Goal: Task Accomplishment & Management: Complete application form

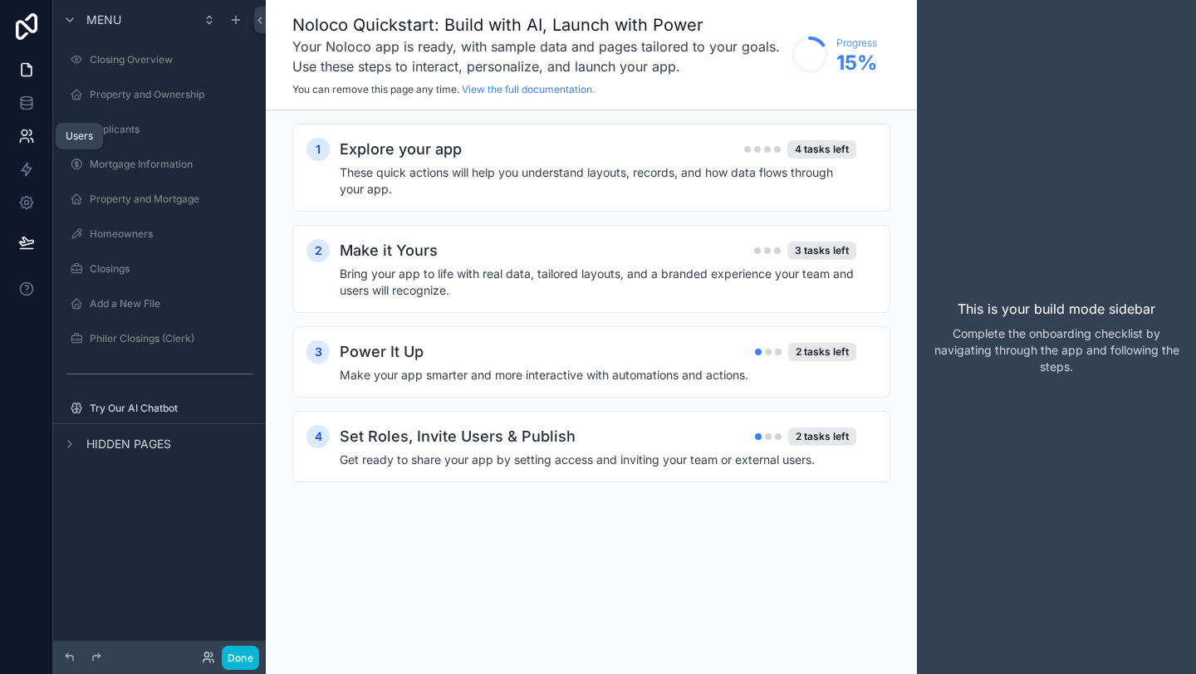
click at [22, 143] on icon at bounding box center [26, 136] width 17 height 17
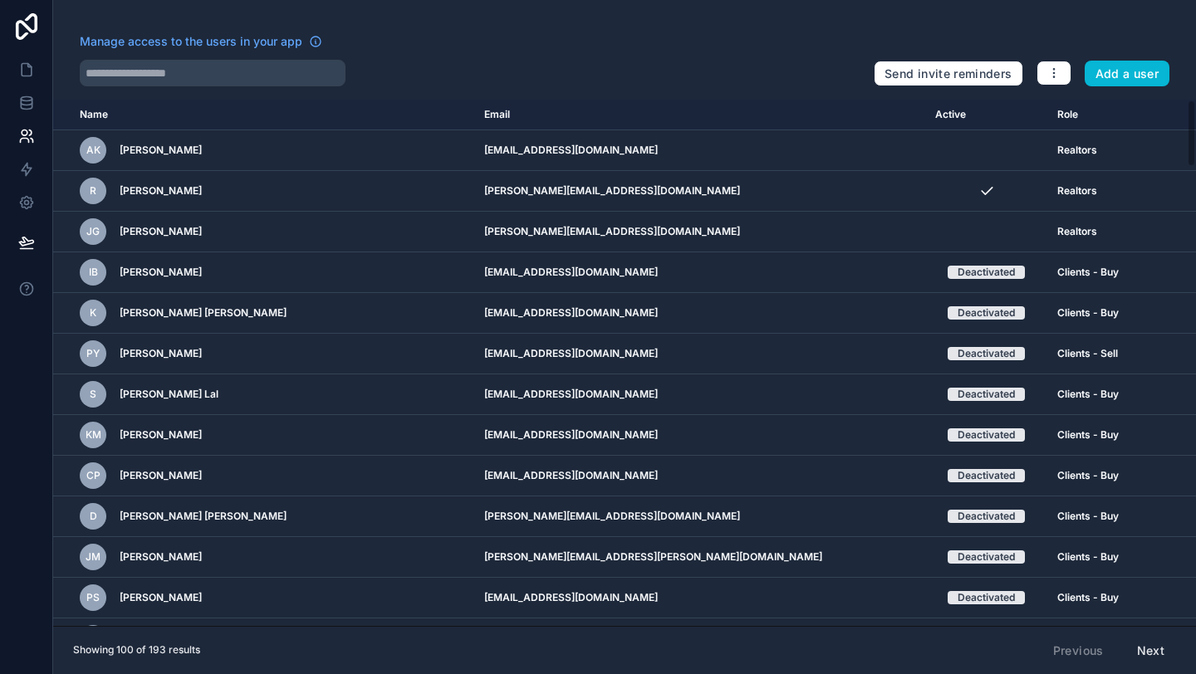
click at [621, 30] on div "Manage access to the users in your app Send invite reminders Add a user Name Em…" at bounding box center [624, 337] width 1143 height 674
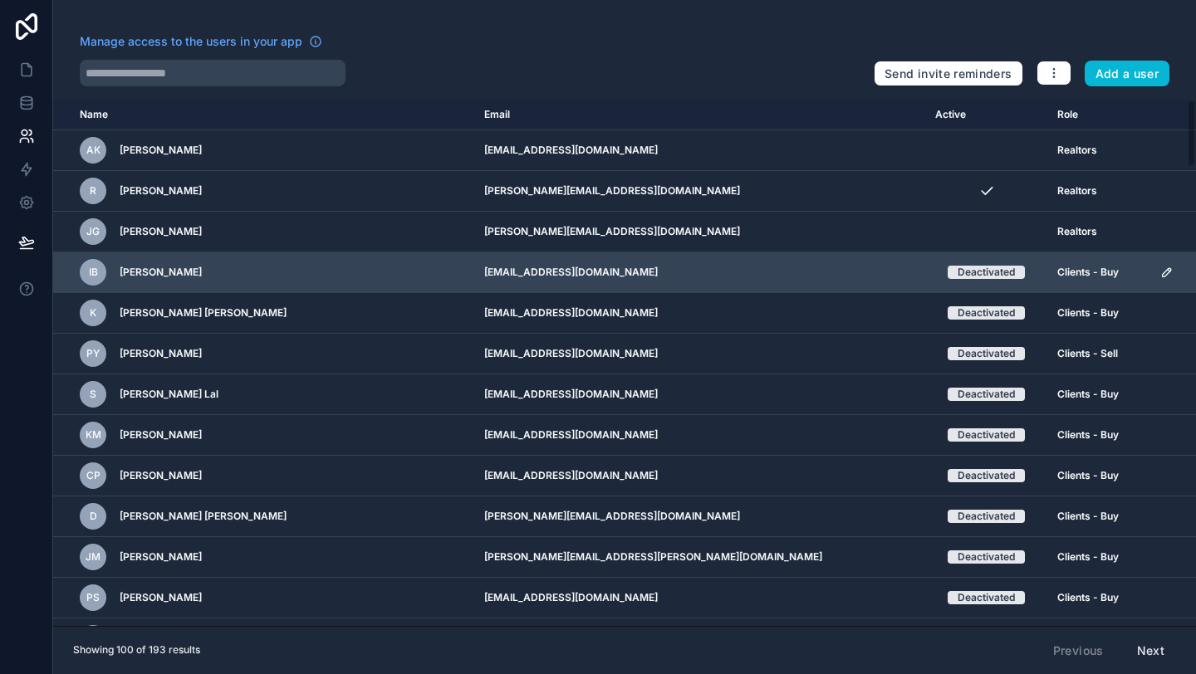
click at [564, 267] on td "[EMAIL_ADDRESS][DOMAIN_NAME]" at bounding box center [699, 272] width 451 height 41
click at [611, 271] on td "[EMAIL_ADDRESS][DOMAIN_NAME]" at bounding box center [699, 272] width 451 height 41
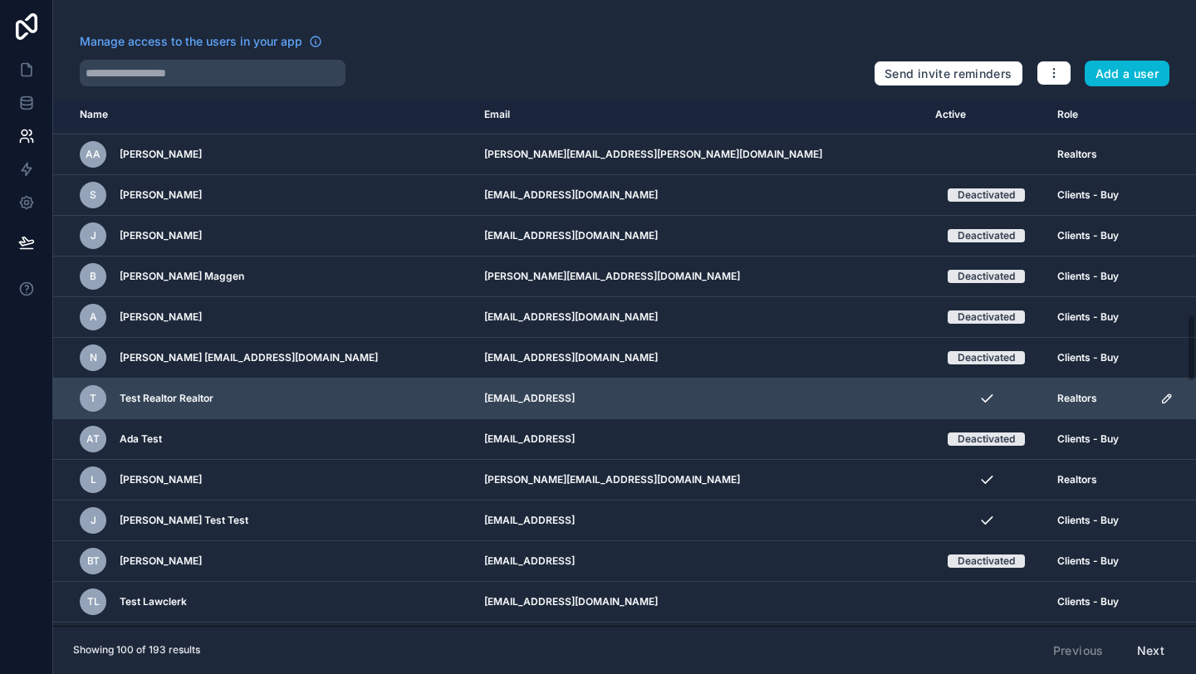
scroll to position [1861, 0]
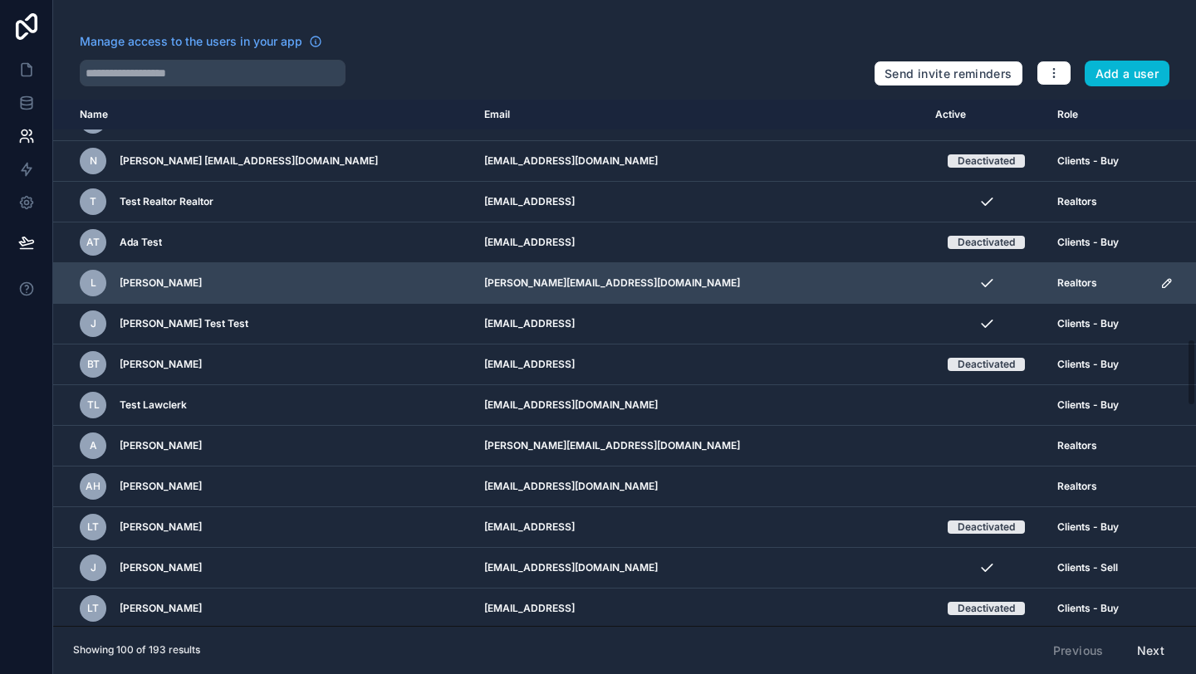
click at [638, 280] on td "[PERSON_NAME][EMAIL_ADDRESS][DOMAIN_NAME]" at bounding box center [699, 283] width 451 height 41
click at [978, 289] on icon "scrollable content" at bounding box center [986, 283] width 17 height 17
click at [982, 285] on icon "scrollable content" at bounding box center [987, 283] width 11 height 7
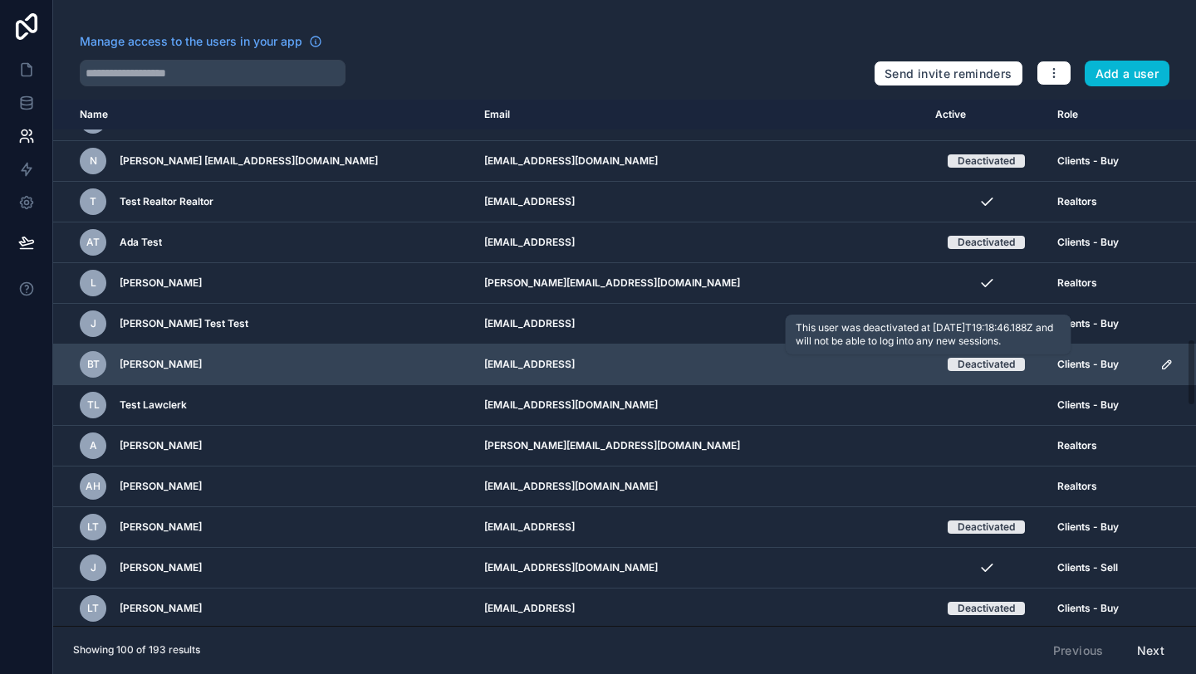
click at [958, 359] on div "Deactivated" at bounding box center [986, 364] width 57 height 13
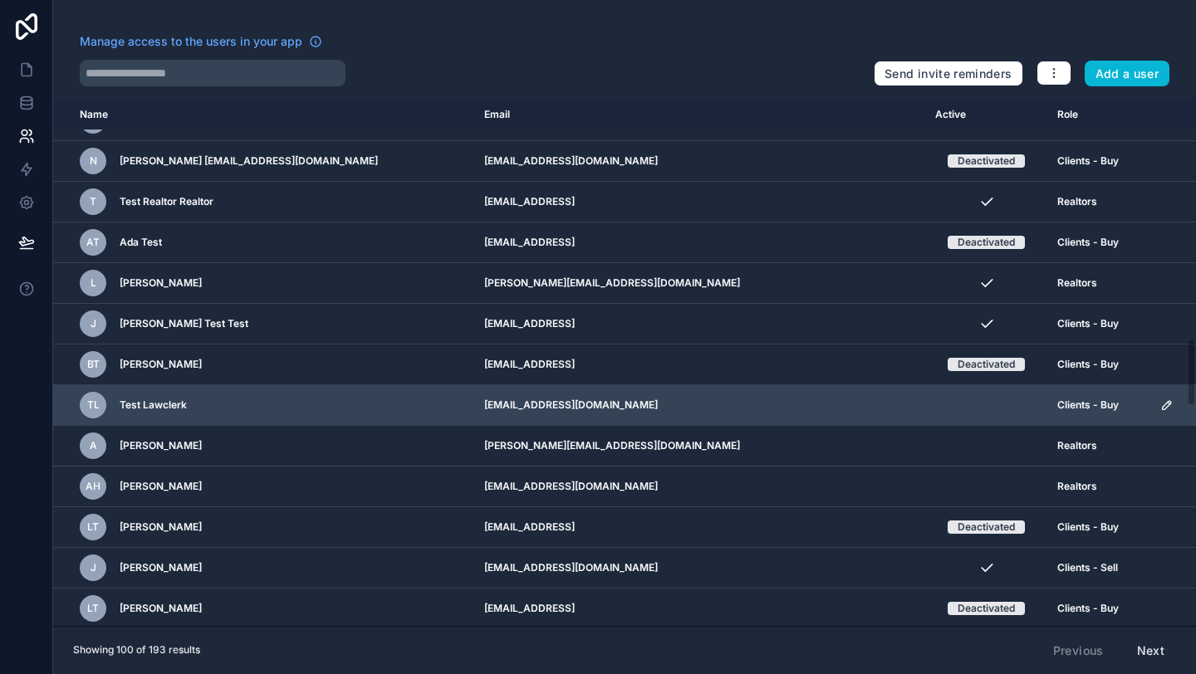
click at [925, 402] on td "scrollable content" at bounding box center [986, 405] width 122 height 41
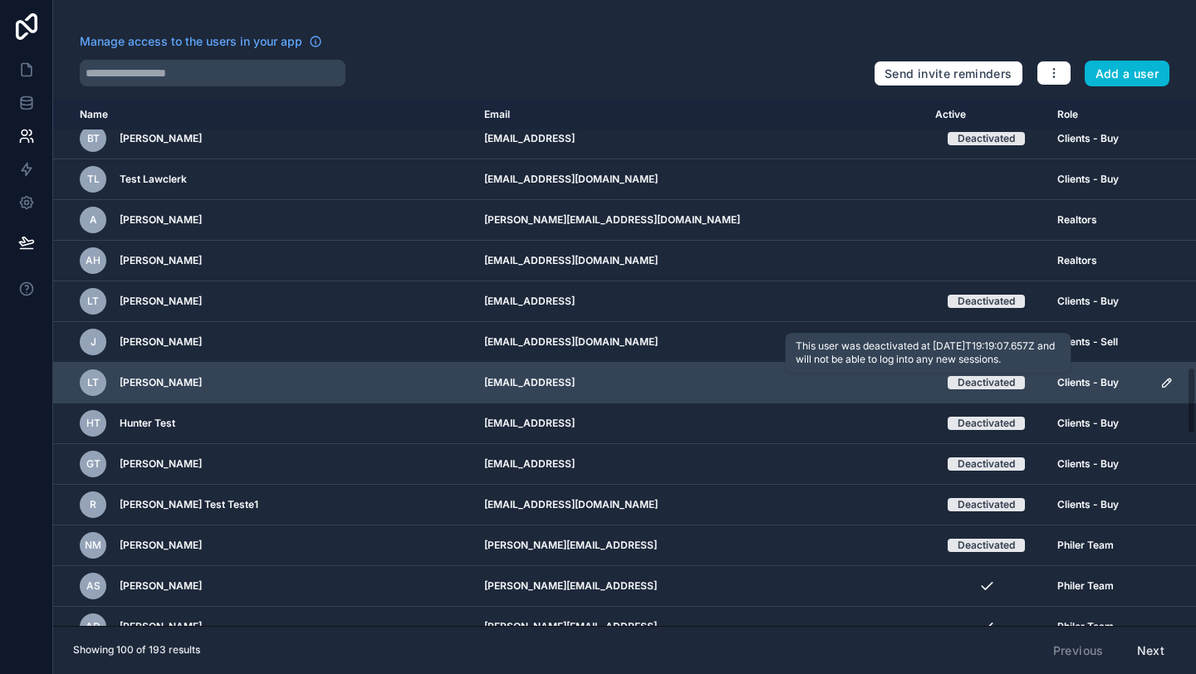
click at [948, 384] on span "Deactivated" at bounding box center [986, 382] width 77 height 13
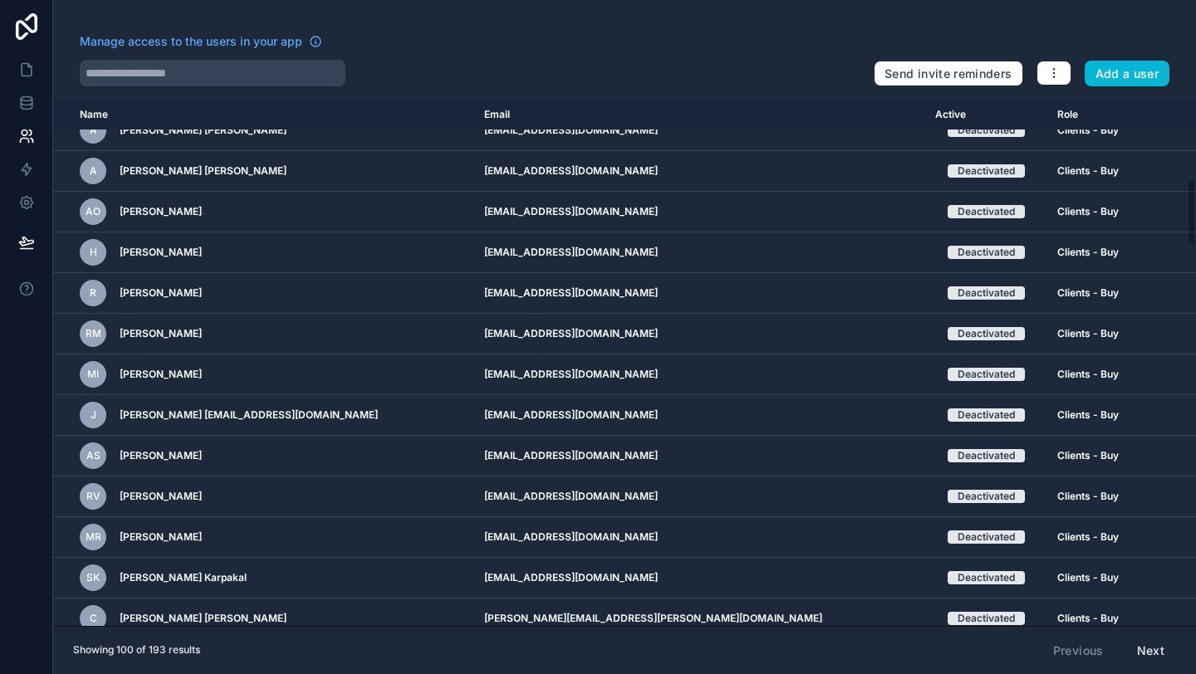
scroll to position [0, 0]
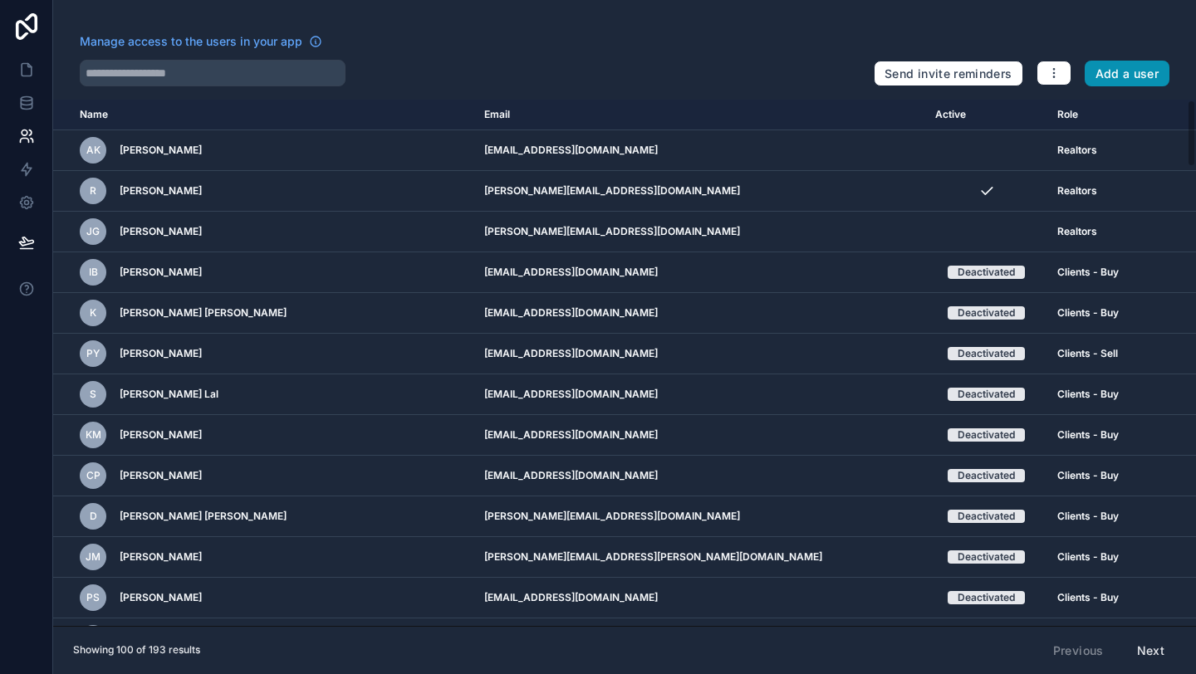
click at [1131, 75] on button "Add a user" at bounding box center [1128, 74] width 86 height 27
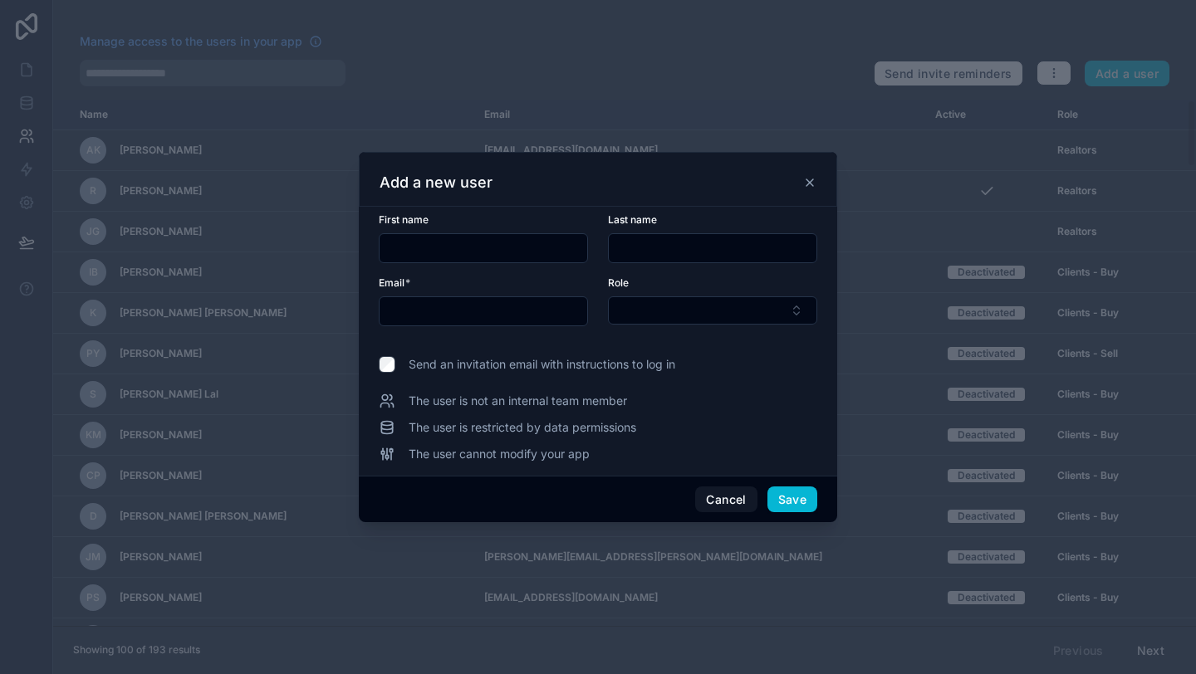
click at [552, 241] on input "text" at bounding box center [484, 248] width 208 height 23
click at [507, 310] on input "text" at bounding box center [484, 311] width 208 height 23
paste input "**********"
type input "**********"
click at [488, 245] on input "text" at bounding box center [484, 248] width 208 height 23
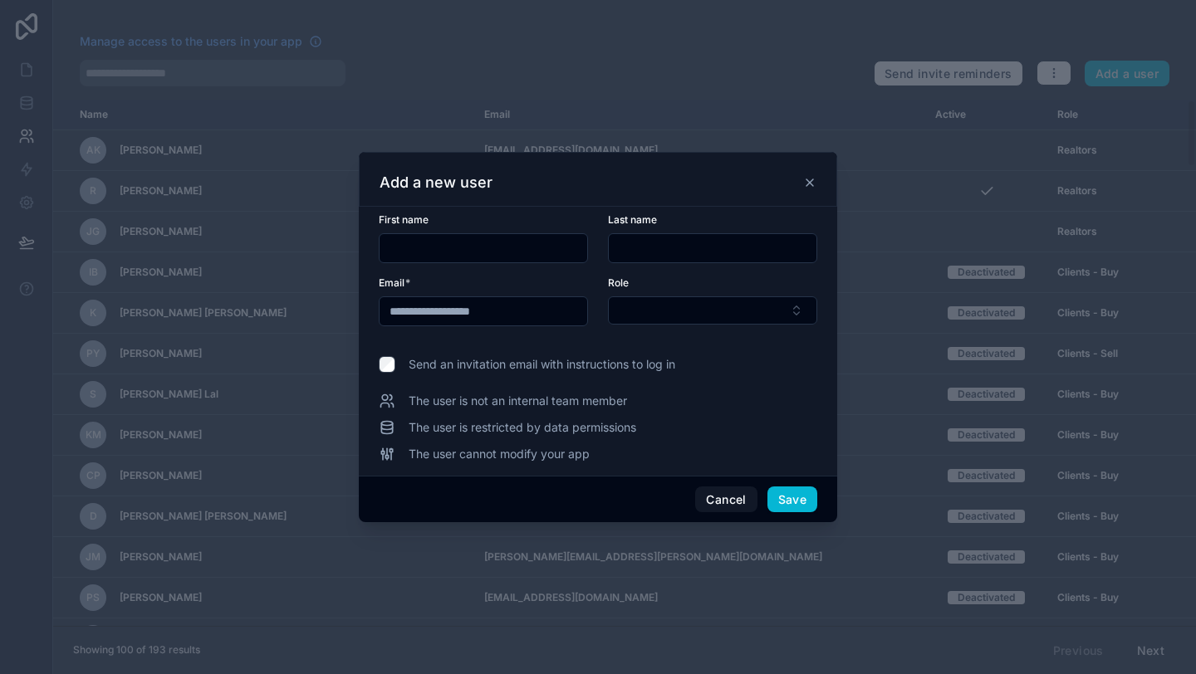
click at [534, 247] on input "text" at bounding box center [484, 248] width 208 height 23
paste input "****"
type input "****"
click at [703, 267] on form "**********" at bounding box center [598, 279] width 439 height 133
click at [695, 255] on input "text" at bounding box center [713, 248] width 208 height 23
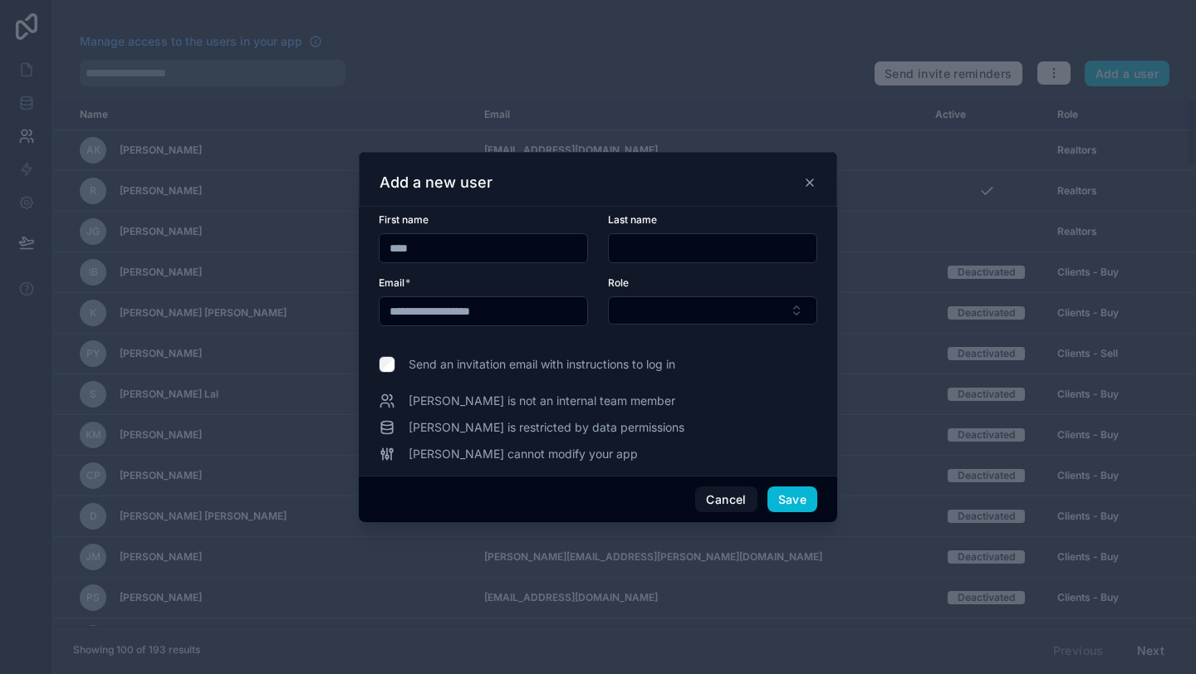
click at [675, 250] on input "text" at bounding box center [713, 248] width 208 height 23
paste input "******"
type input "******"
click at [664, 280] on div "Role" at bounding box center [712, 283] width 209 height 13
click at [722, 316] on button "Select Button" at bounding box center [712, 310] width 209 height 28
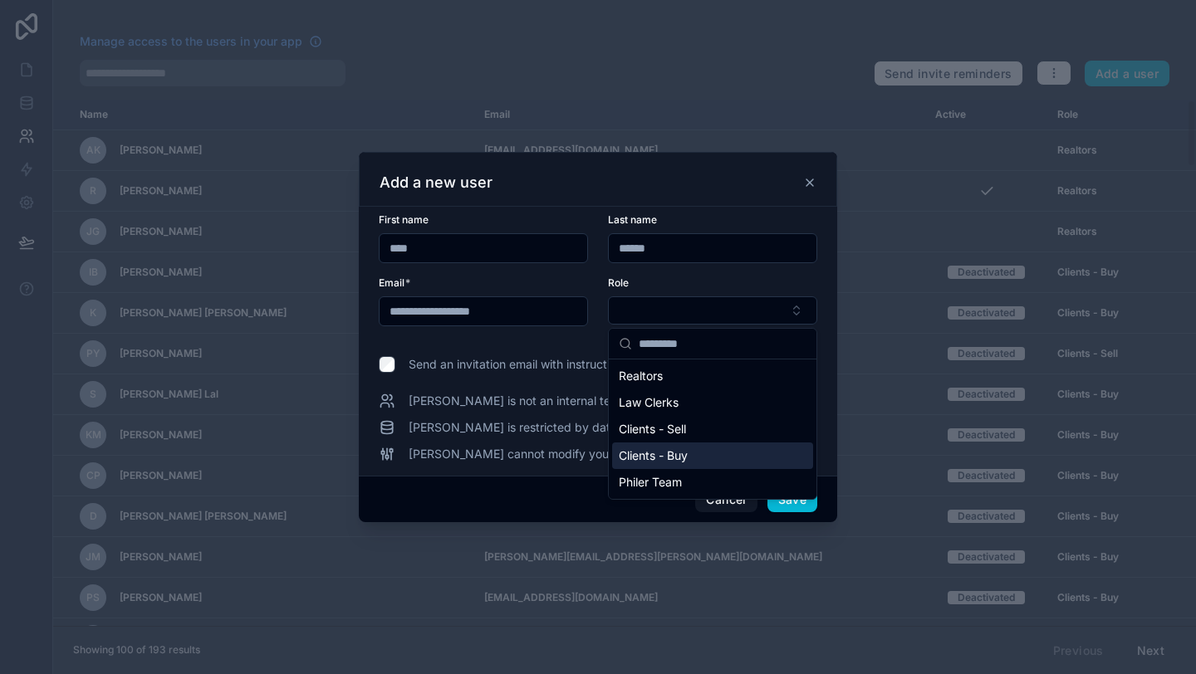
click at [662, 458] on span "Clients - Buy" at bounding box center [653, 456] width 69 height 17
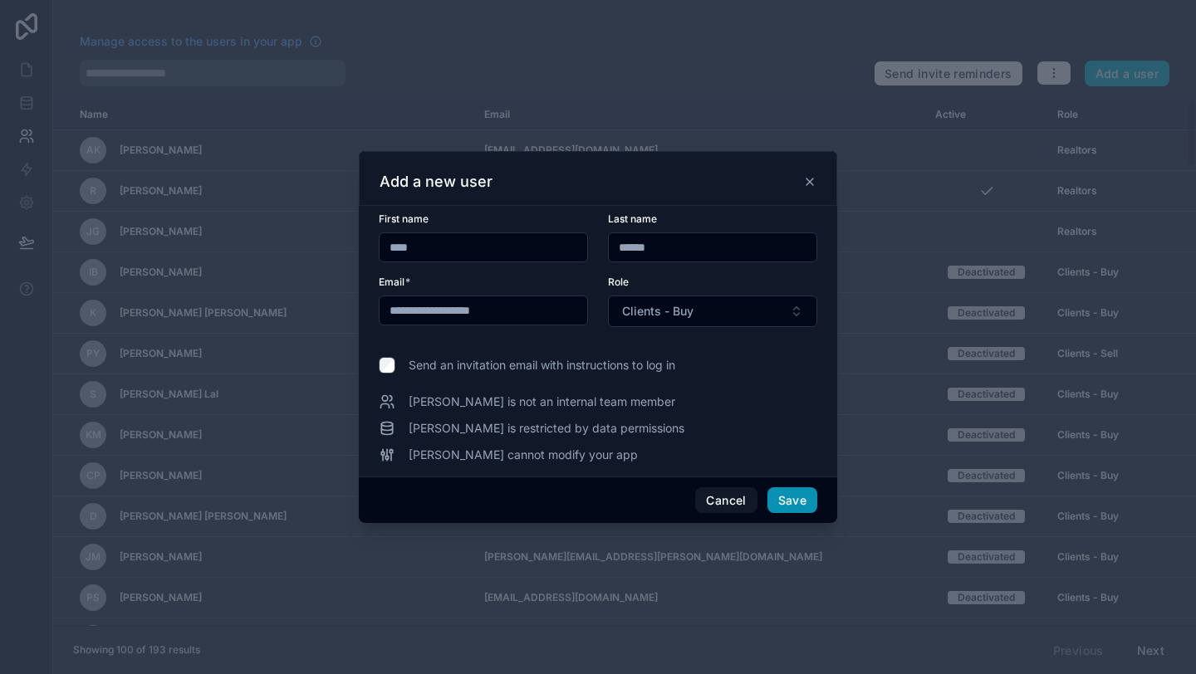
click at [788, 505] on button "Save" at bounding box center [792, 501] width 50 height 27
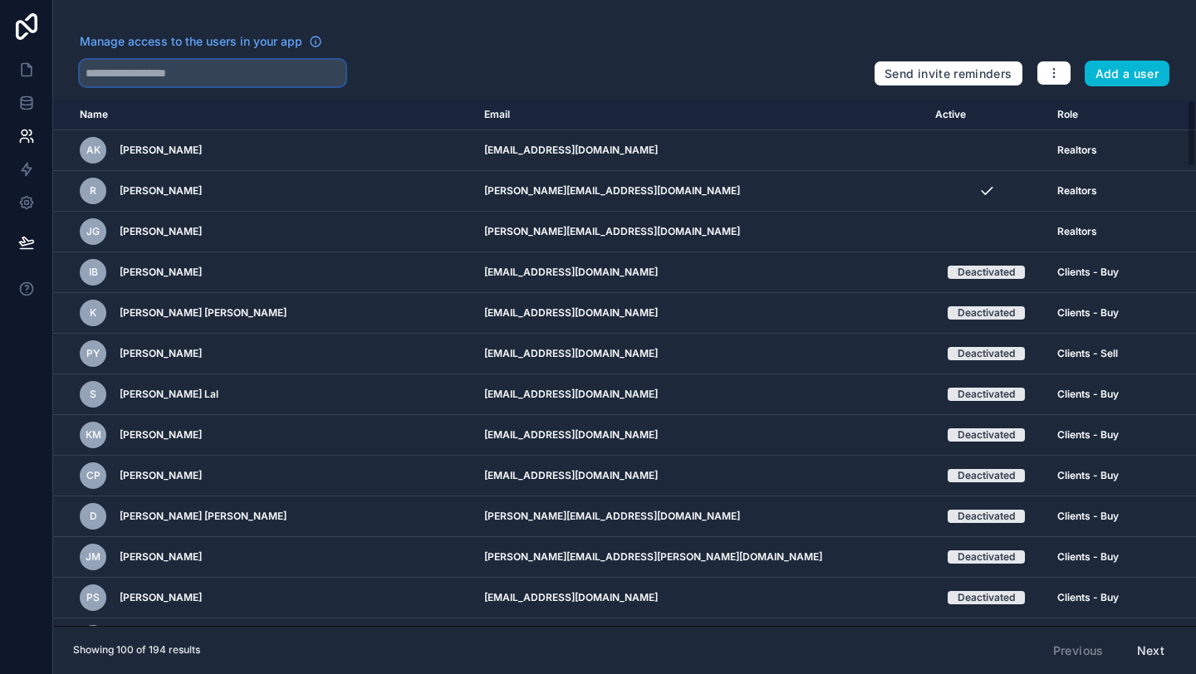
click at [272, 75] on input "text" at bounding box center [213, 73] width 266 height 27
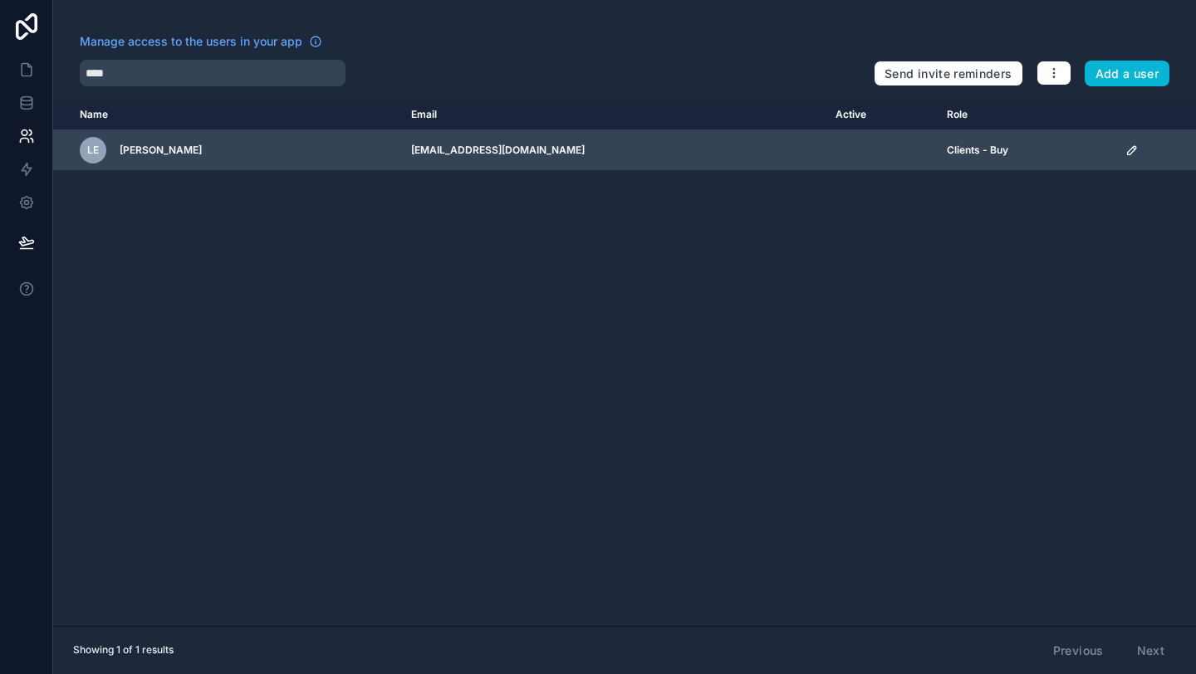
click at [271, 161] on div "LE [PERSON_NAME]" at bounding box center [235, 150] width 311 height 27
click at [1125, 156] on icon "scrollable content" at bounding box center [1131, 150] width 13 height 13
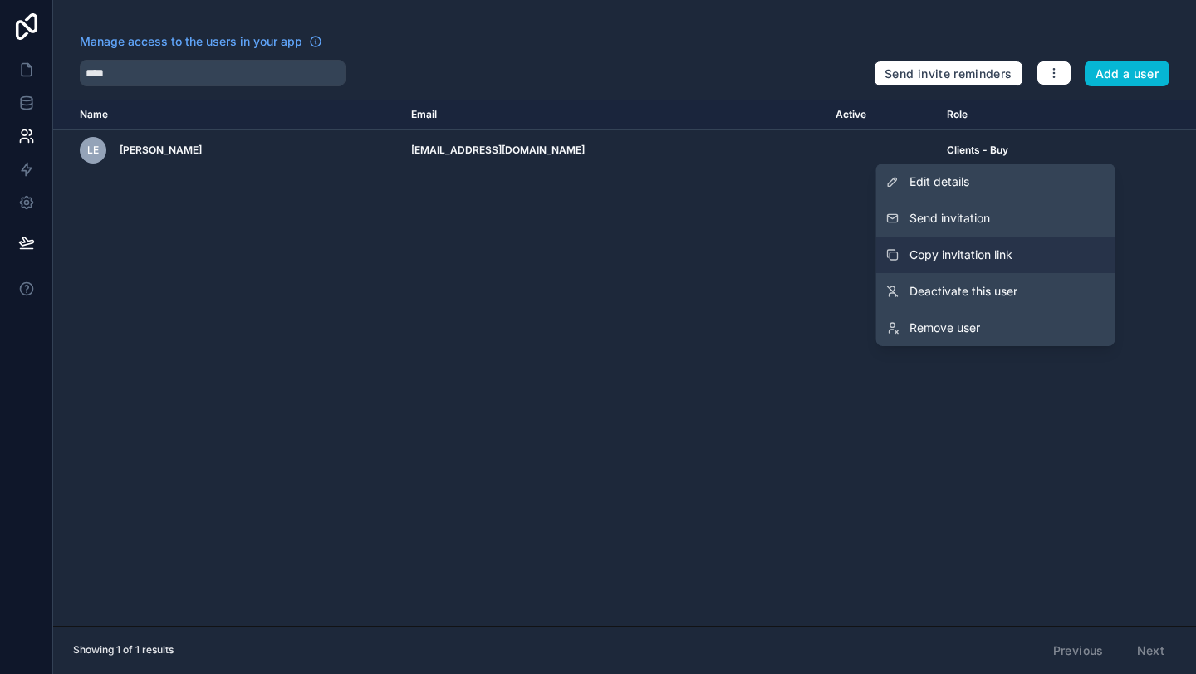
click at [948, 253] on span "Copy invitation link" at bounding box center [960, 255] width 103 height 17
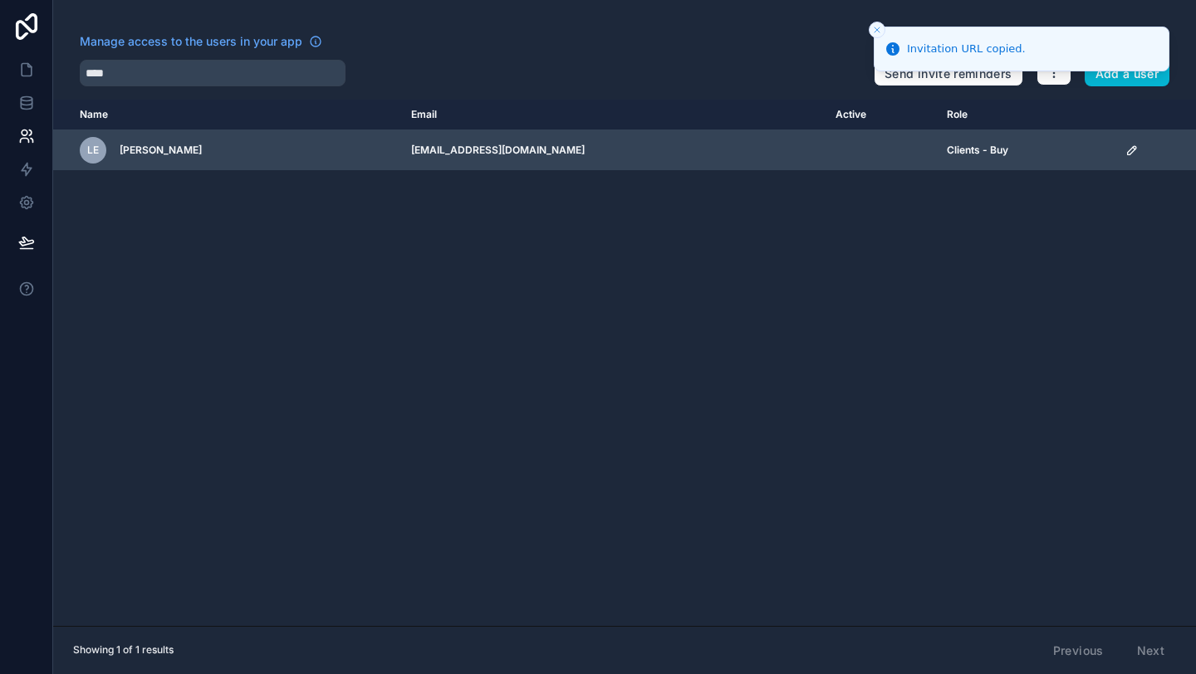
click at [1125, 149] on icon "scrollable content" at bounding box center [1131, 150] width 13 height 13
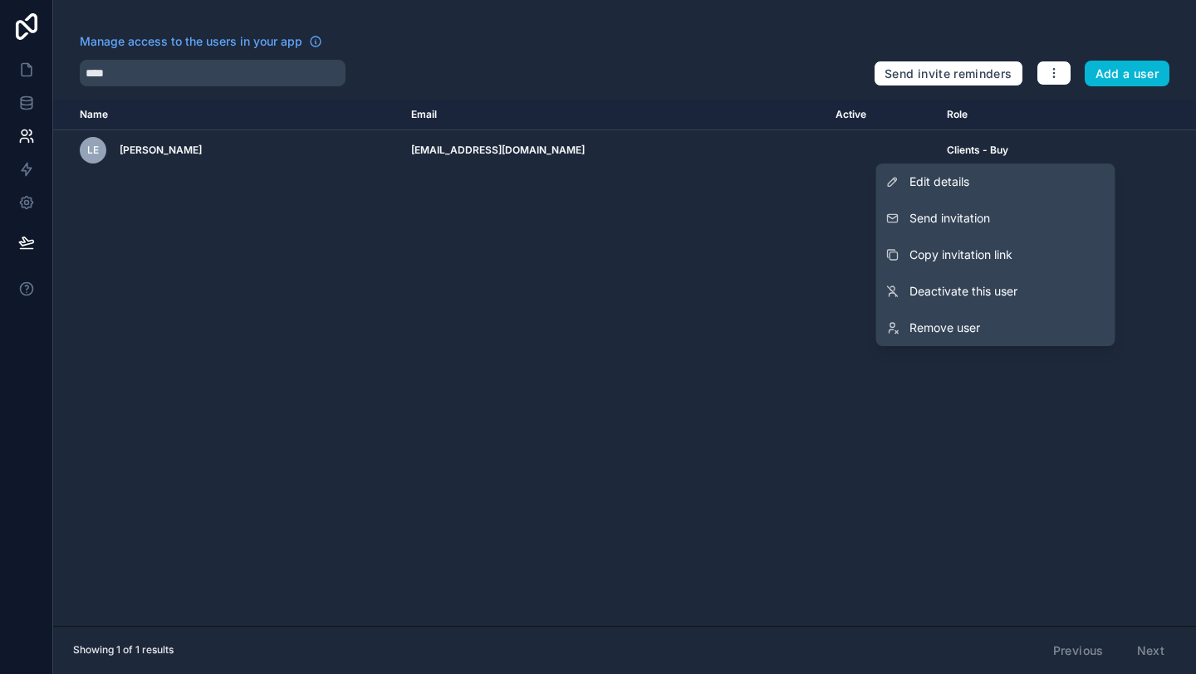
click at [458, 266] on div "Name Email Active Role [DOMAIN_NAME] LE [PERSON_NAME] [EMAIL_ADDRESS][DOMAIN_NA…" at bounding box center [624, 363] width 1143 height 527
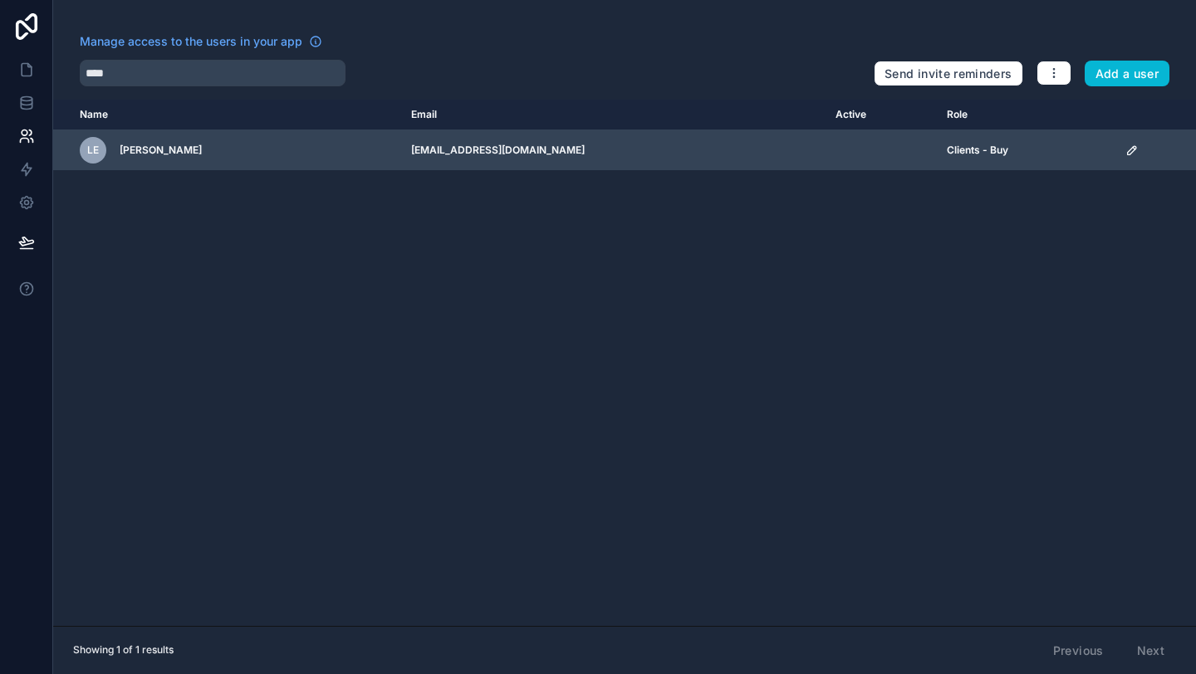
click at [492, 152] on td "[EMAIL_ADDRESS][DOMAIN_NAME]" at bounding box center [613, 150] width 424 height 41
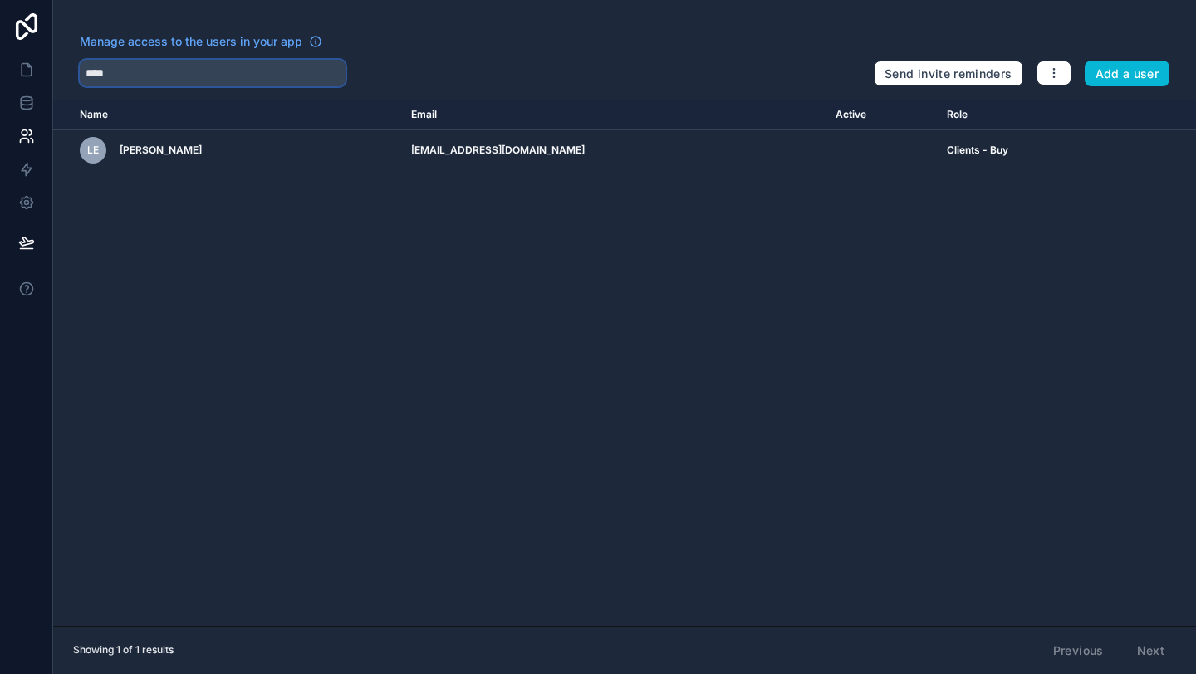
click at [158, 72] on input "****" at bounding box center [213, 73] width 266 height 27
type input "*"
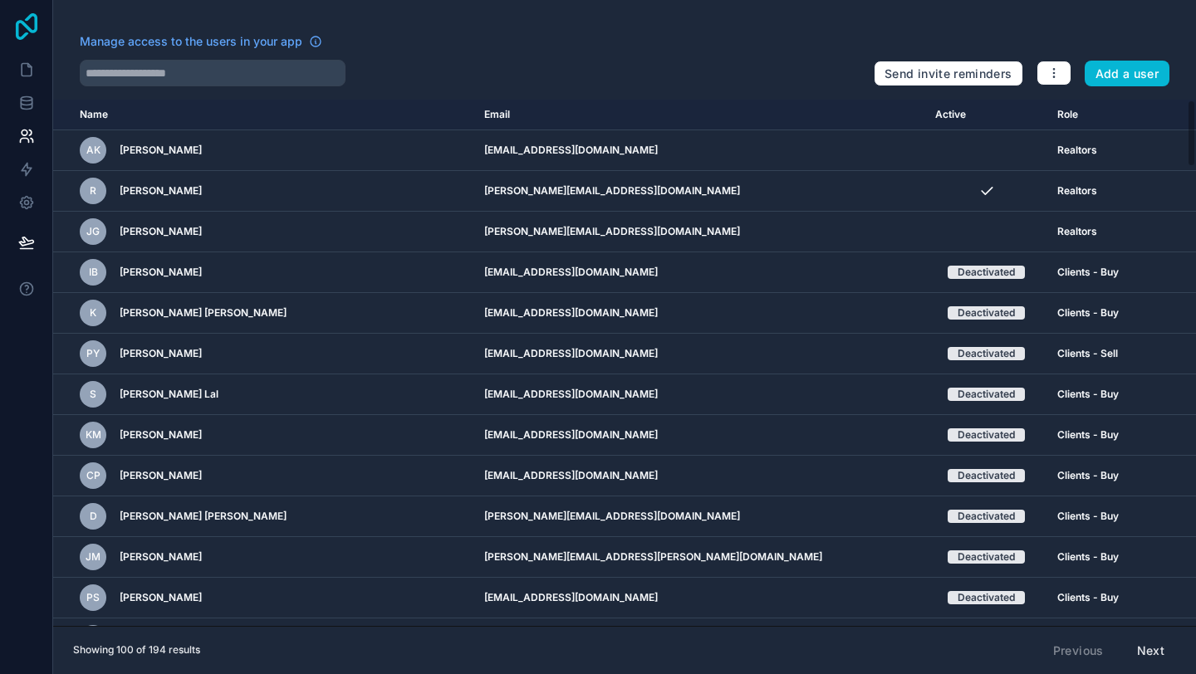
click at [22, 32] on icon at bounding box center [26, 26] width 33 height 27
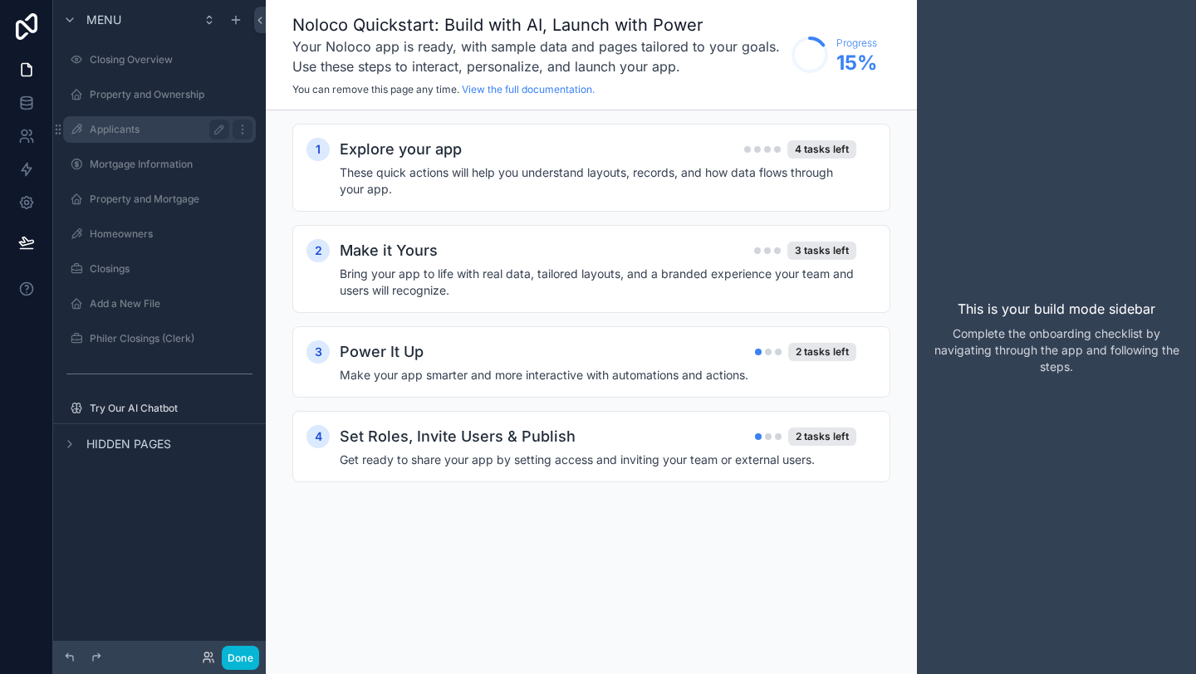
click at [106, 125] on label "Applicants" at bounding box center [156, 129] width 133 height 13
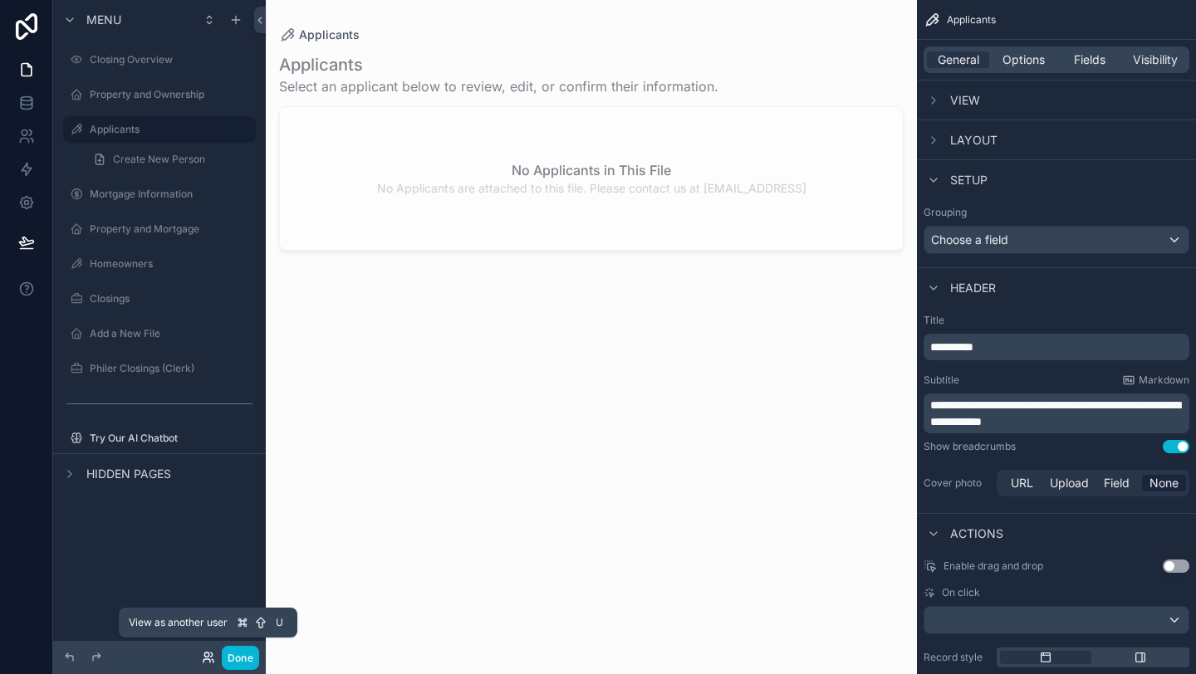
click at [208, 659] on icon at bounding box center [208, 657] width 13 height 13
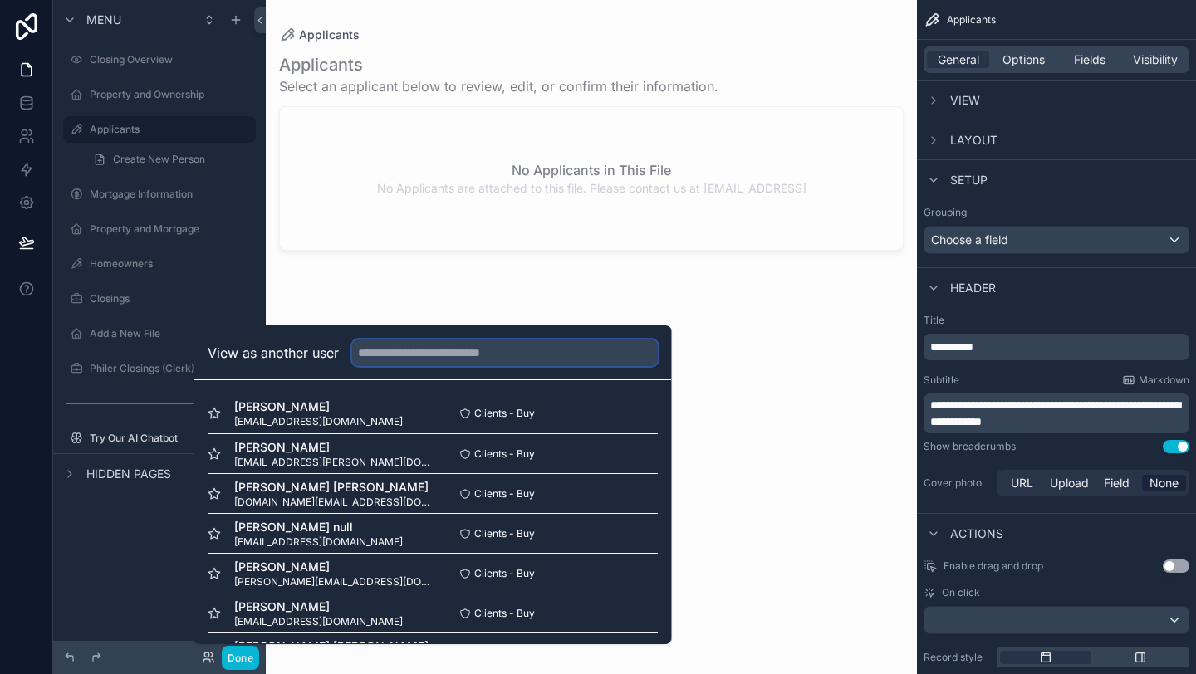
click at [390, 351] on input "text" at bounding box center [505, 353] width 306 height 27
type input "*"
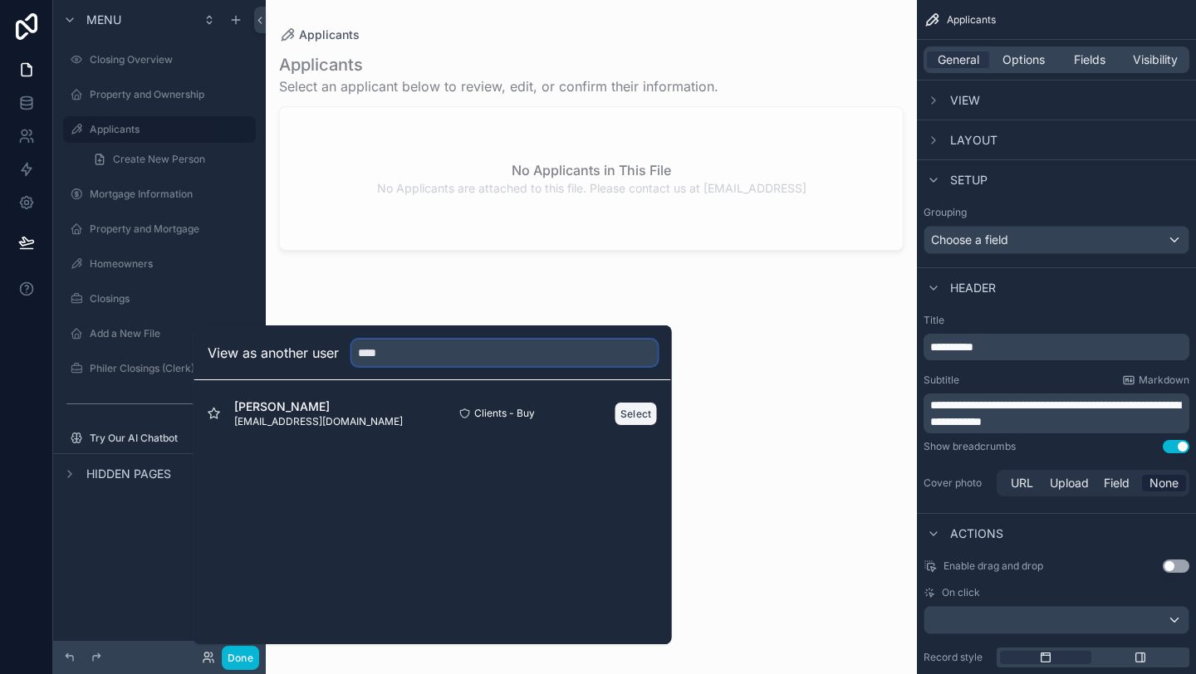
type input "****"
click at [631, 409] on button "Select" at bounding box center [636, 414] width 43 height 24
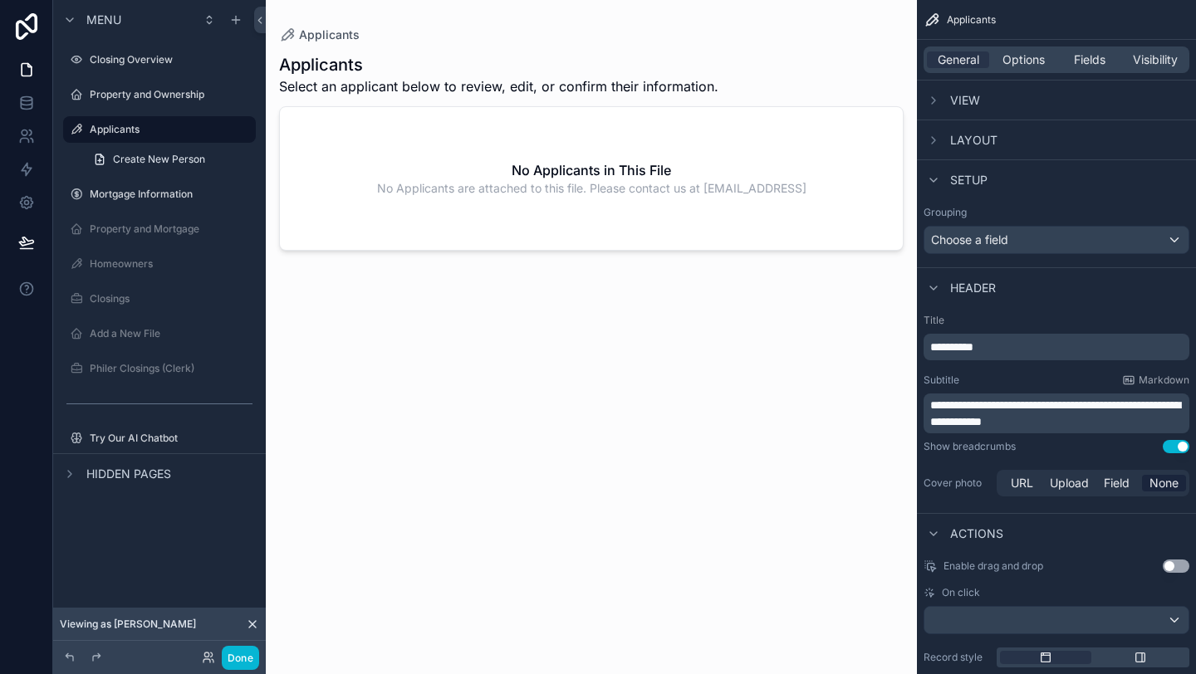
click at [601, 127] on div "scrollable content" at bounding box center [591, 327] width 651 height 654
click at [532, 174] on h2 "No Applicants in This File" at bounding box center [591, 170] width 159 height 20
click at [169, 61] on label "Closing Overview" at bounding box center [156, 59] width 133 height 13
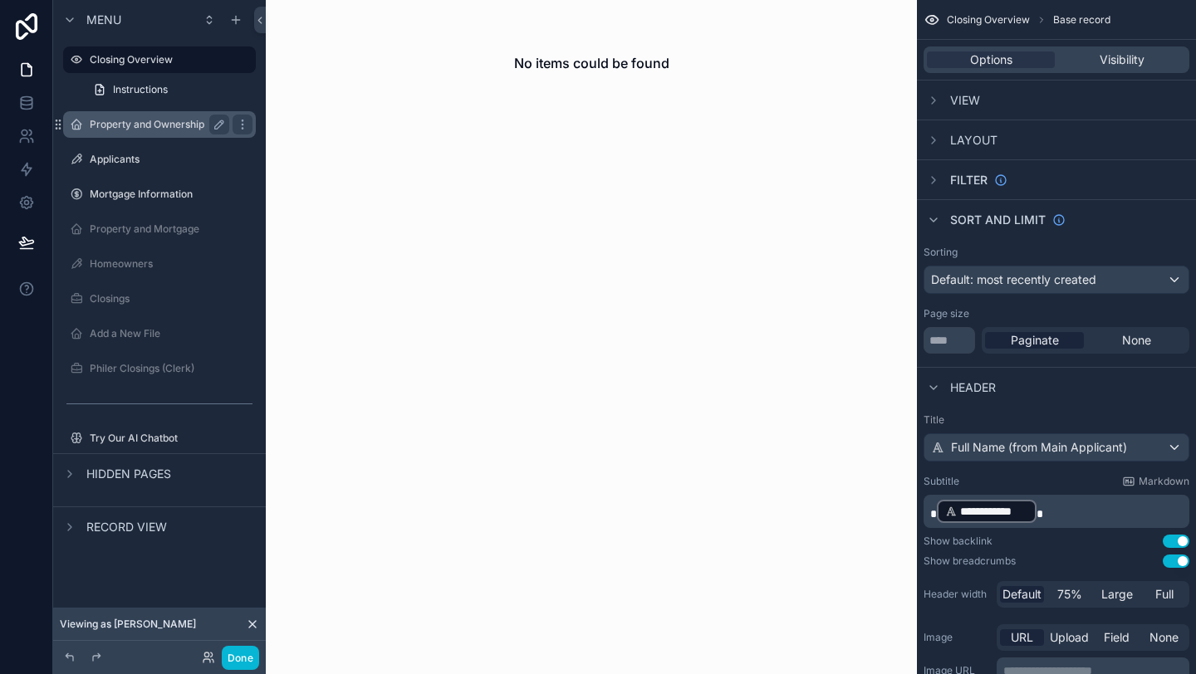
click at [134, 125] on label "Property and Ownership" at bounding box center [156, 124] width 133 height 13
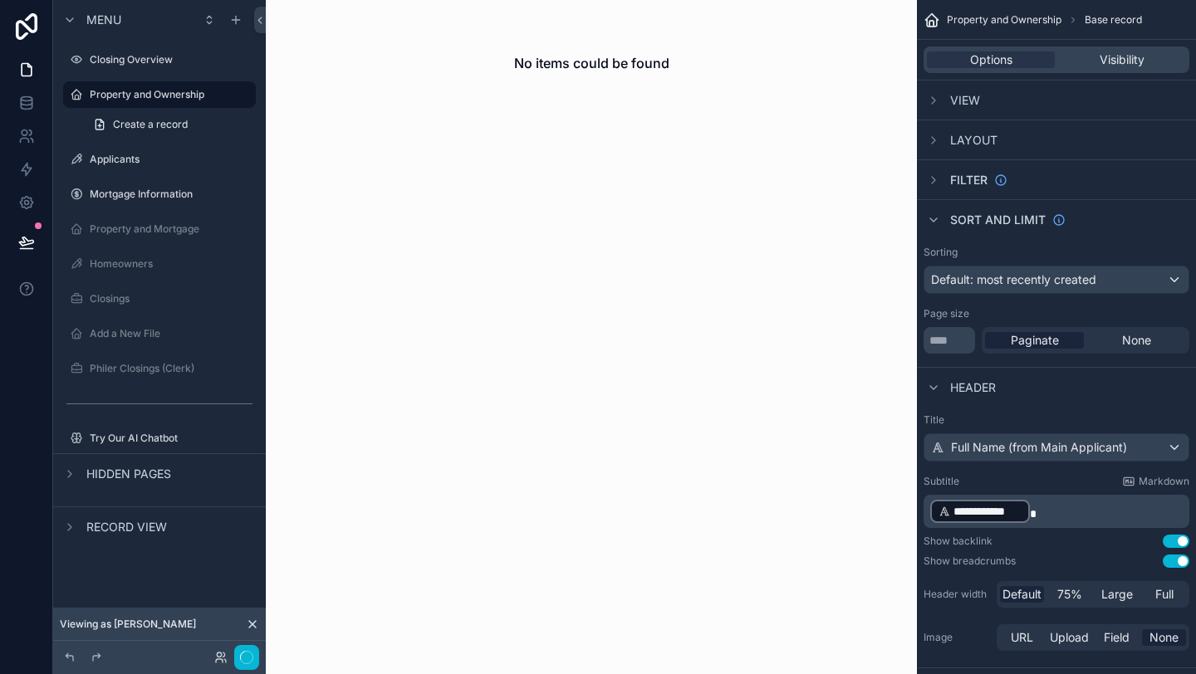
click at [864, 194] on div "No items could be found" at bounding box center [591, 337] width 651 height 674
click at [96, 162] on label "Applicants" at bounding box center [156, 159] width 133 height 13
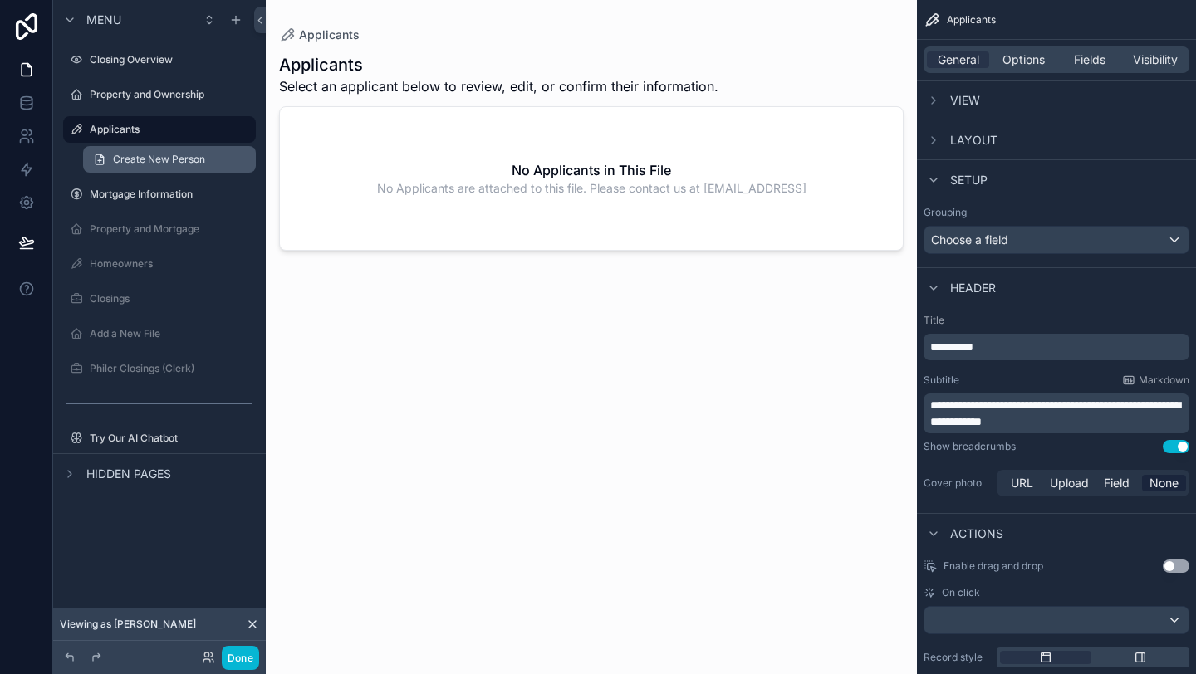
click at [125, 160] on span "Create New Person" at bounding box center [159, 159] width 92 height 13
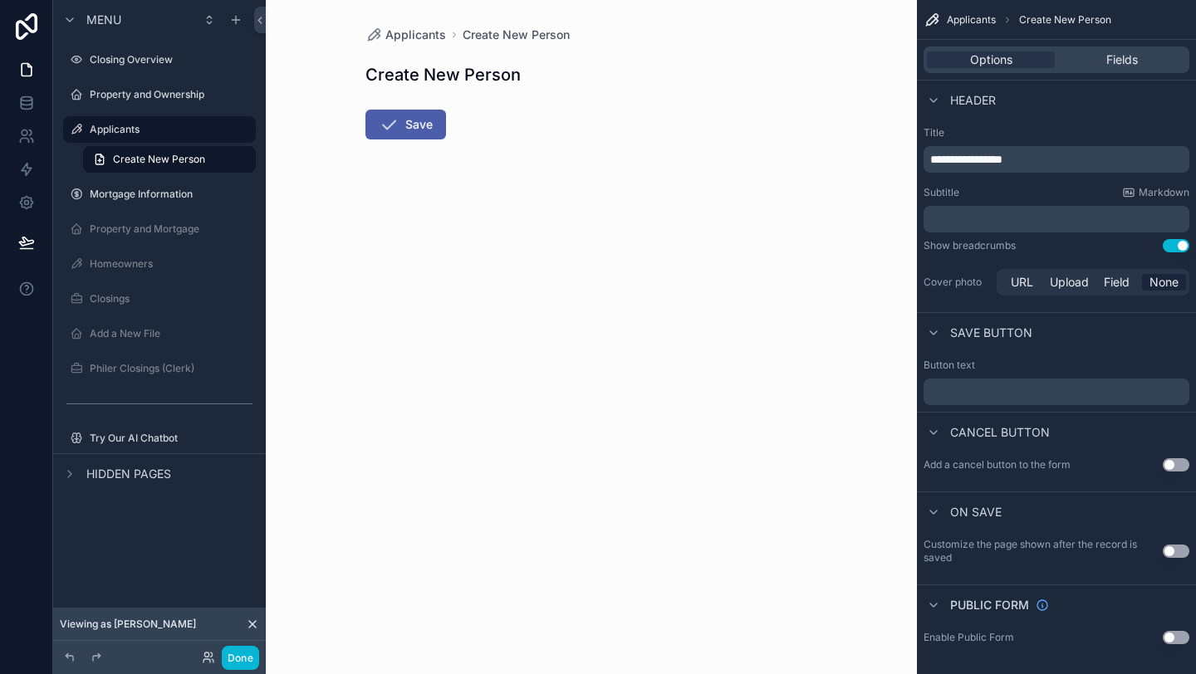
click at [414, 74] on h1 "Create New Person" at bounding box center [442, 74] width 155 height 23
click at [191, 90] on label "Property and Ownership" at bounding box center [156, 94] width 133 height 13
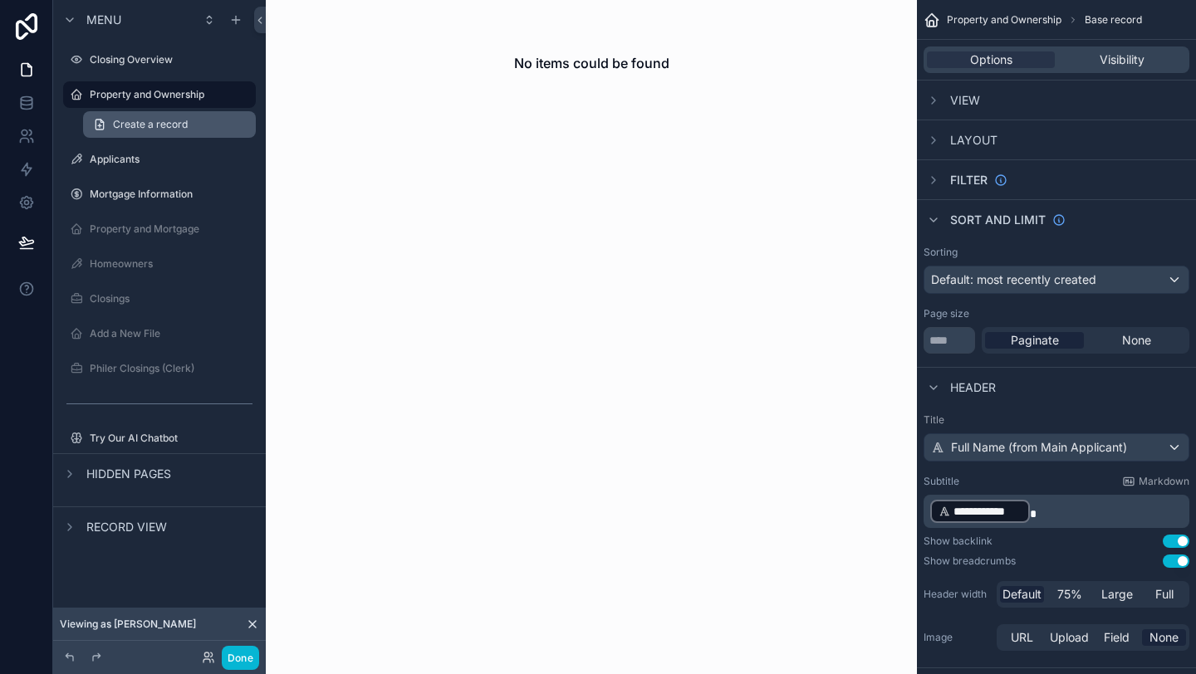
click at [173, 120] on span "Create a record" at bounding box center [150, 124] width 75 height 13
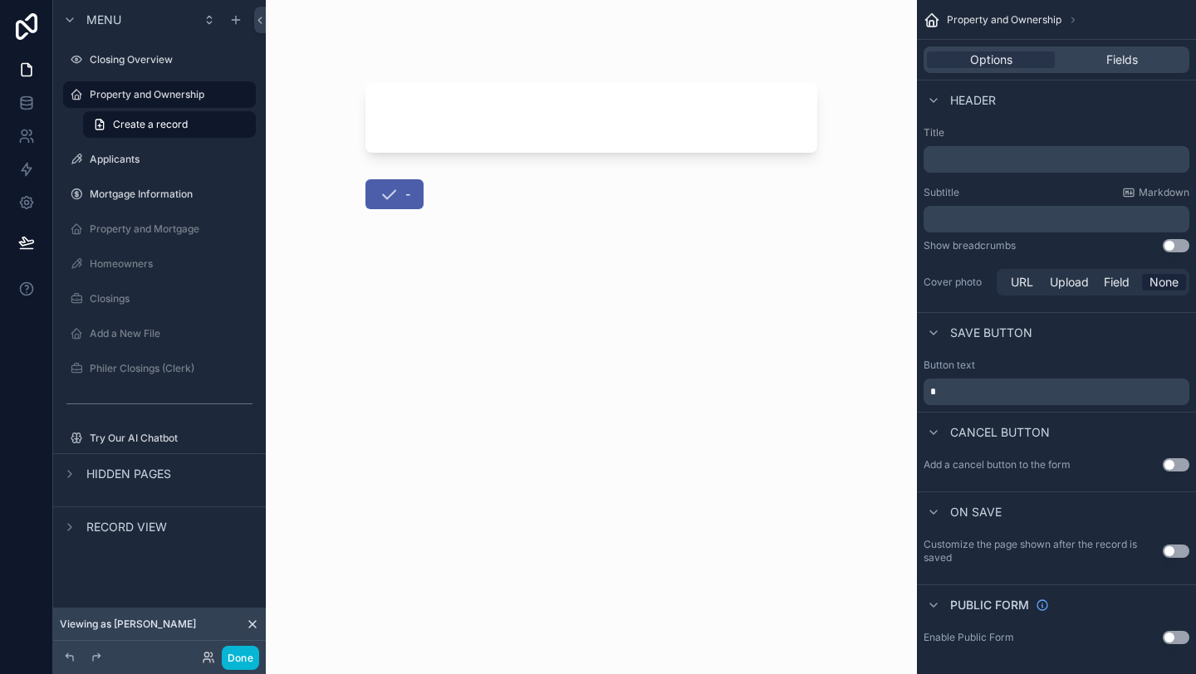
click at [512, 108] on div "scrollable content" at bounding box center [591, 118] width 452 height 70
click at [132, 60] on label "Closing Overview" at bounding box center [156, 59] width 133 height 13
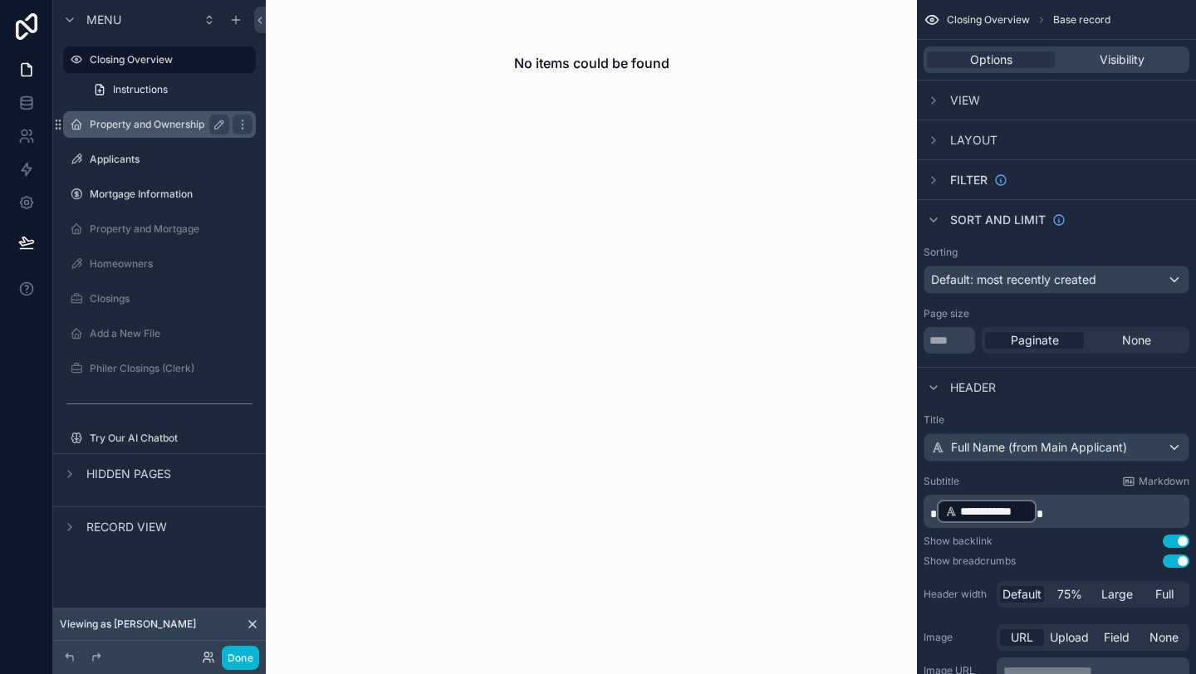
click at [129, 126] on label "Property and Ownership" at bounding box center [156, 124] width 133 height 13
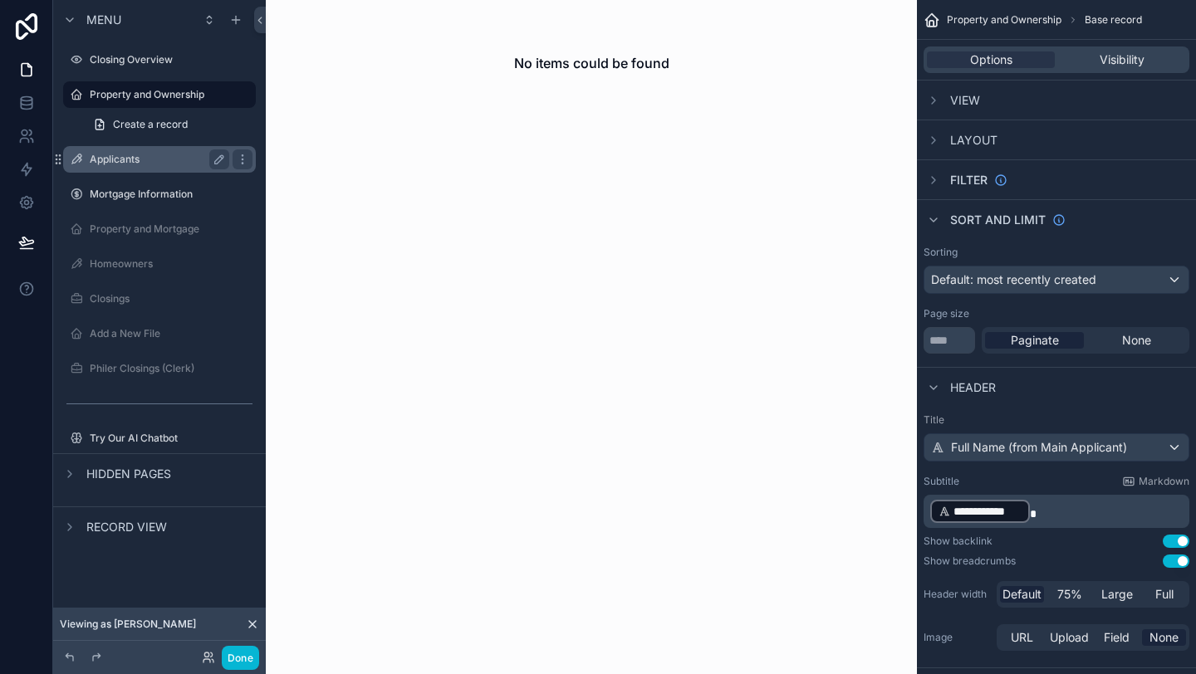
click at [119, 162] on label "Applicants" at bounding box center [156, 159] width 133 height 13
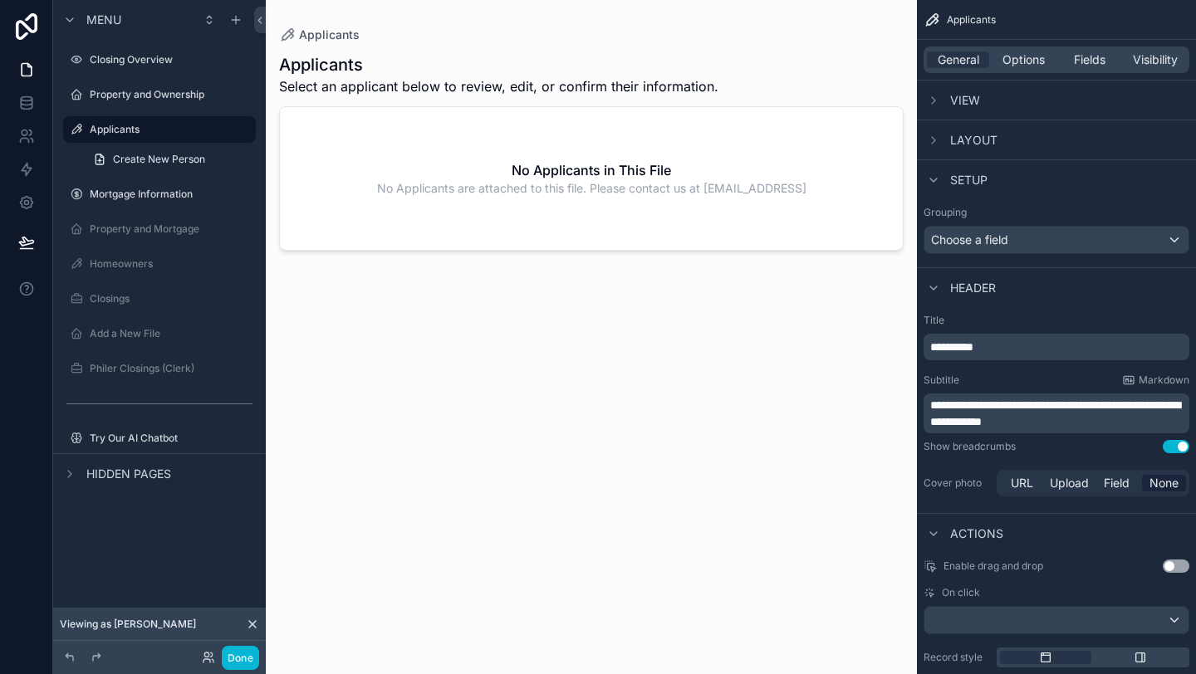
click at [612, 173] on div "scrollable content" at bounding box center [591, 327] width 651 height 654
click at [148, 155] on span "Create New Person" at bounding box center [159, 159] width 92 height 13
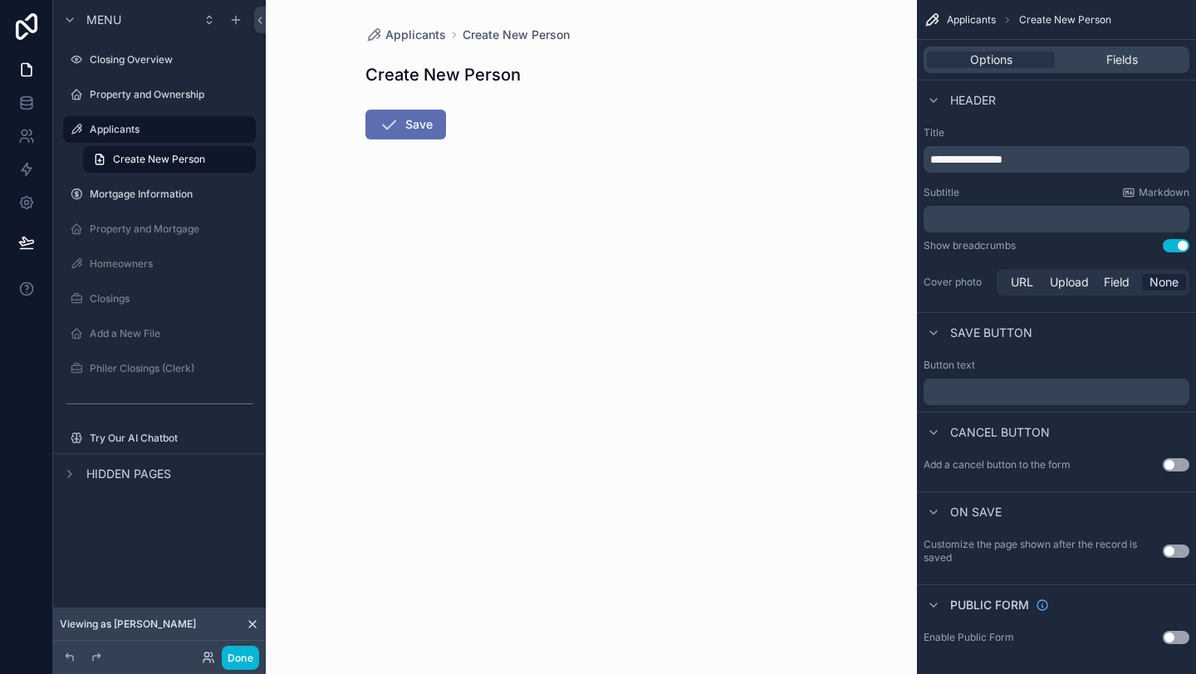
click at [405, 131] on button "Save" at bounding box center [405, 125] width 81 height 30
click at [413, 127] on button "Save" at bounding box center [405, 125] width 81 height 30
click at [1011, 216] on p "﻿" at bounding box center [1058, 219] width 256 height 17
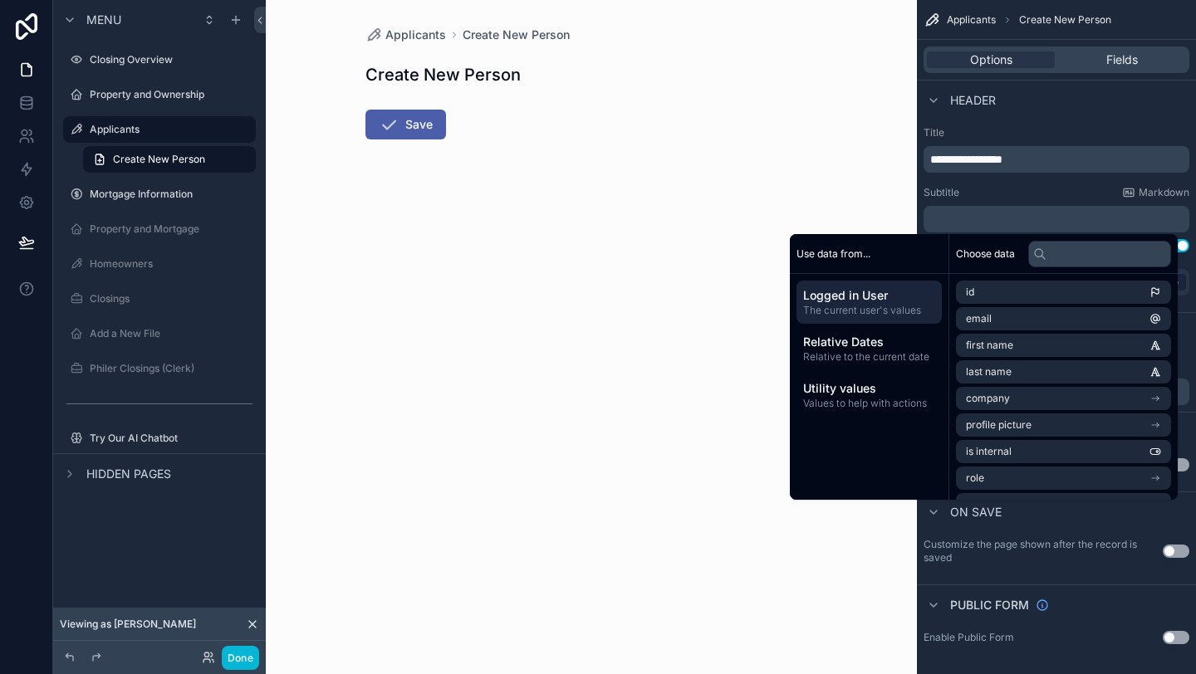
click at [1002, 154] on span "**********" at bounding box center [966, 160] width 72 height 12
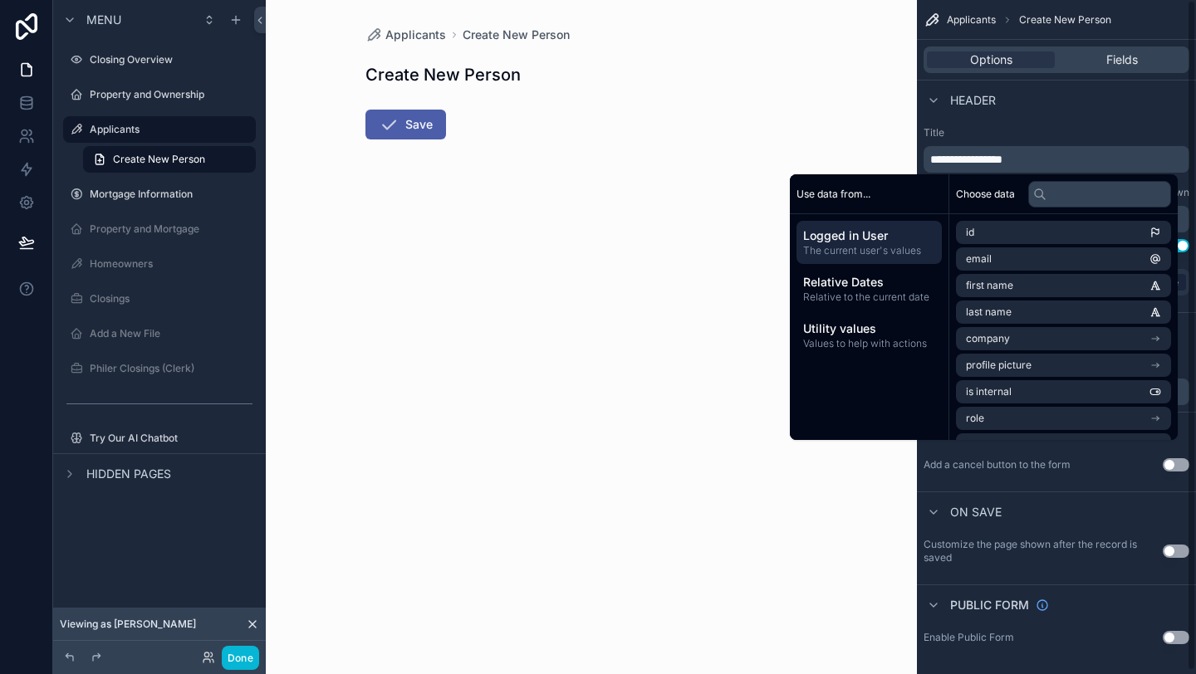
click at [880, 131] on div "Applicants Create New Person Create New Person Save" at bounding box center [591, 337] width 651 height 674
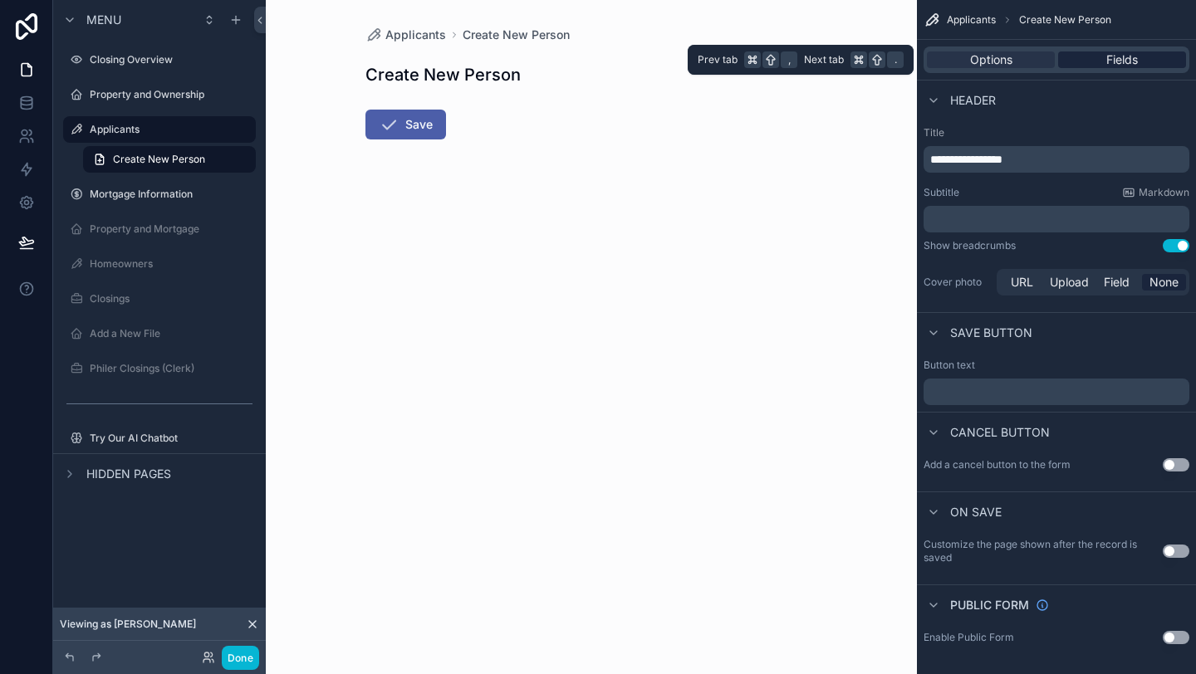
click at [1079, 60] on div "Fields" at bounding box center [1122, 59] width 128 height 17
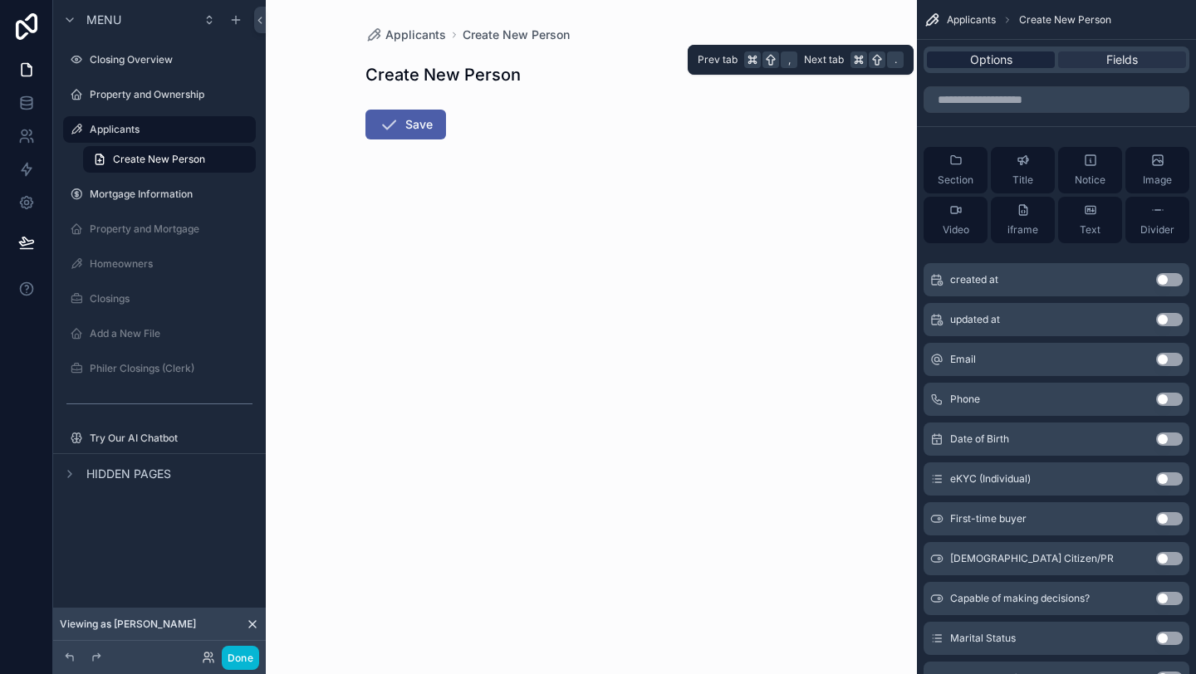
click at [1010, 62] on span "Options" at bounding box center [991, 59] width 42 height 17
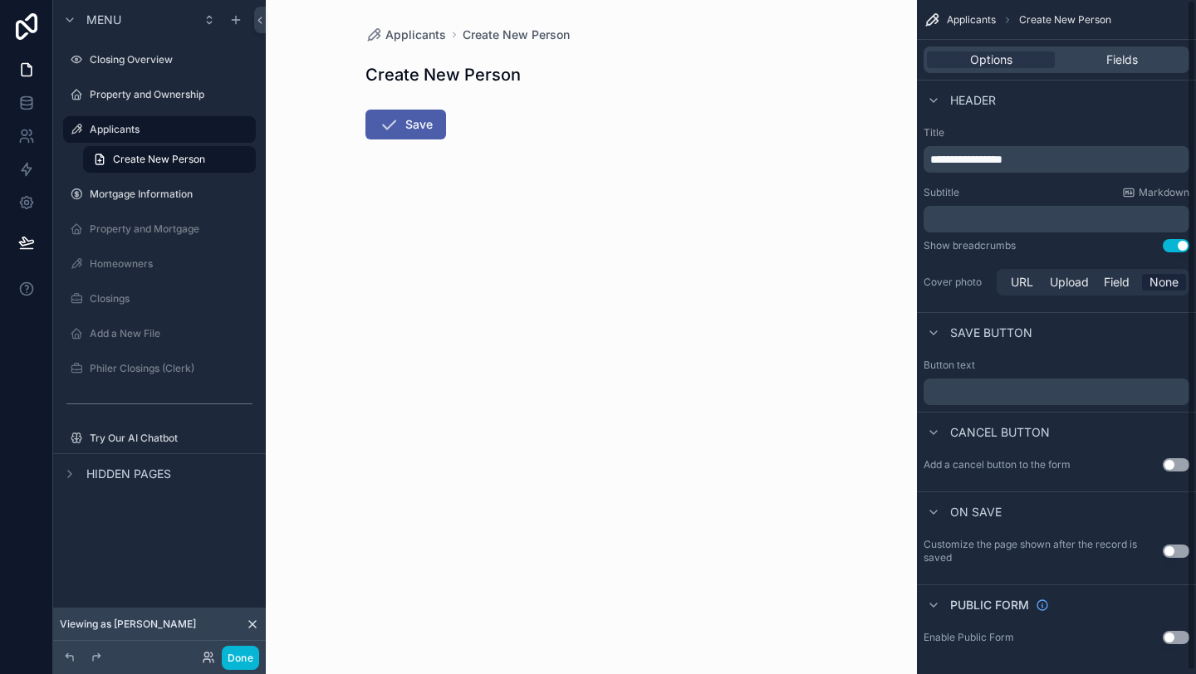
click at [966, 23] on span "Applicants" at bounding box center [971, 19] width 49 height 13
click at [22, 76] on icon at bounding box center [27, 70] width 10 height 12
click at [22, 110] on icon at bounding box center [26, 103] width 17 height 17
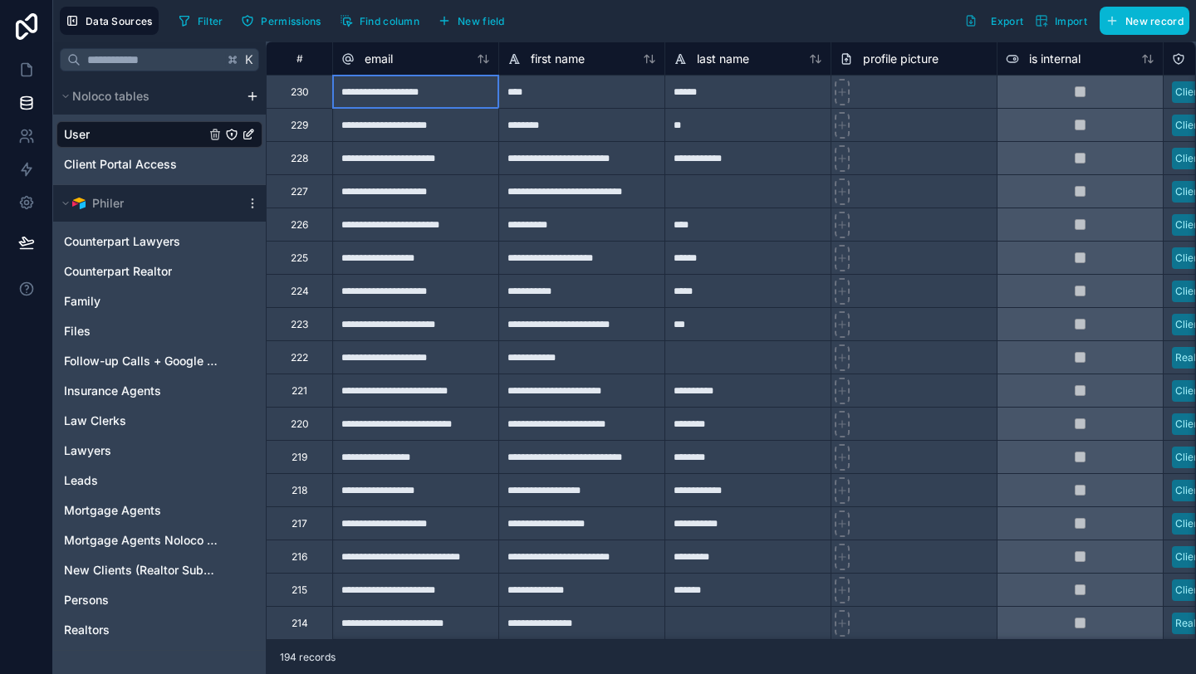
click at [389, 97] on div "**********" at bounding box center [415, 91] width 166 height 33
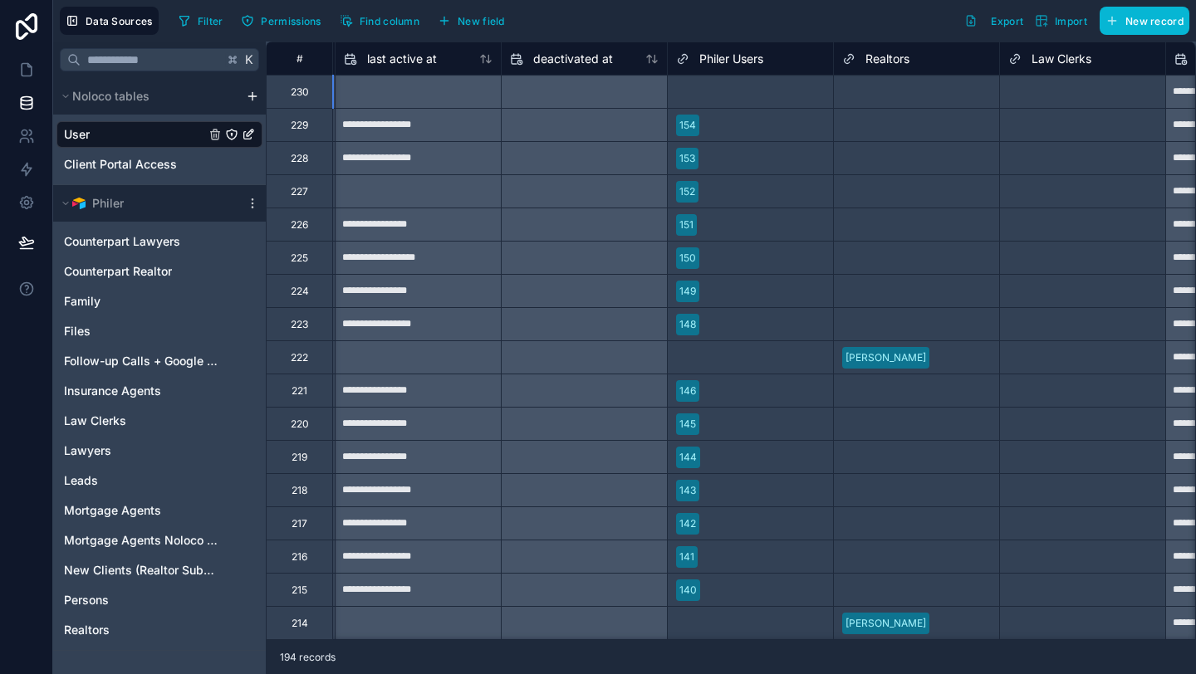
scroll to position [0, 1470]
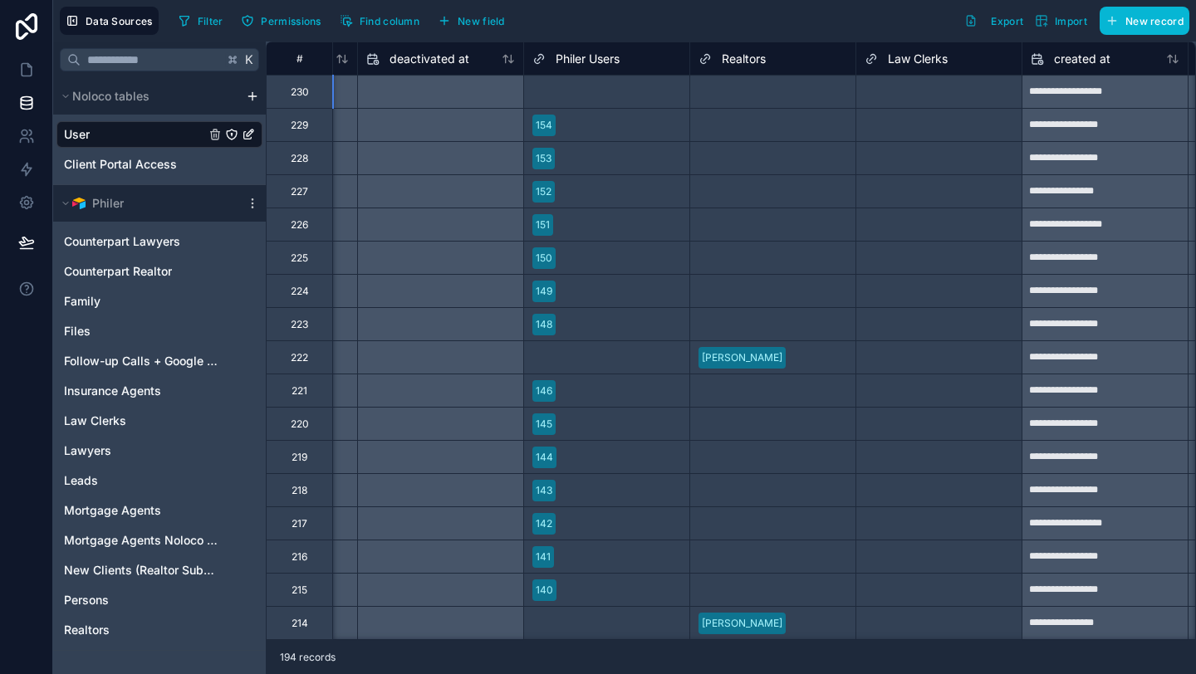
click at [662, 91] on div at bounding box center [659, 92] width 44 height 17
click at [640, 92] on div at bounding box center [659, 92] width 44 height 17
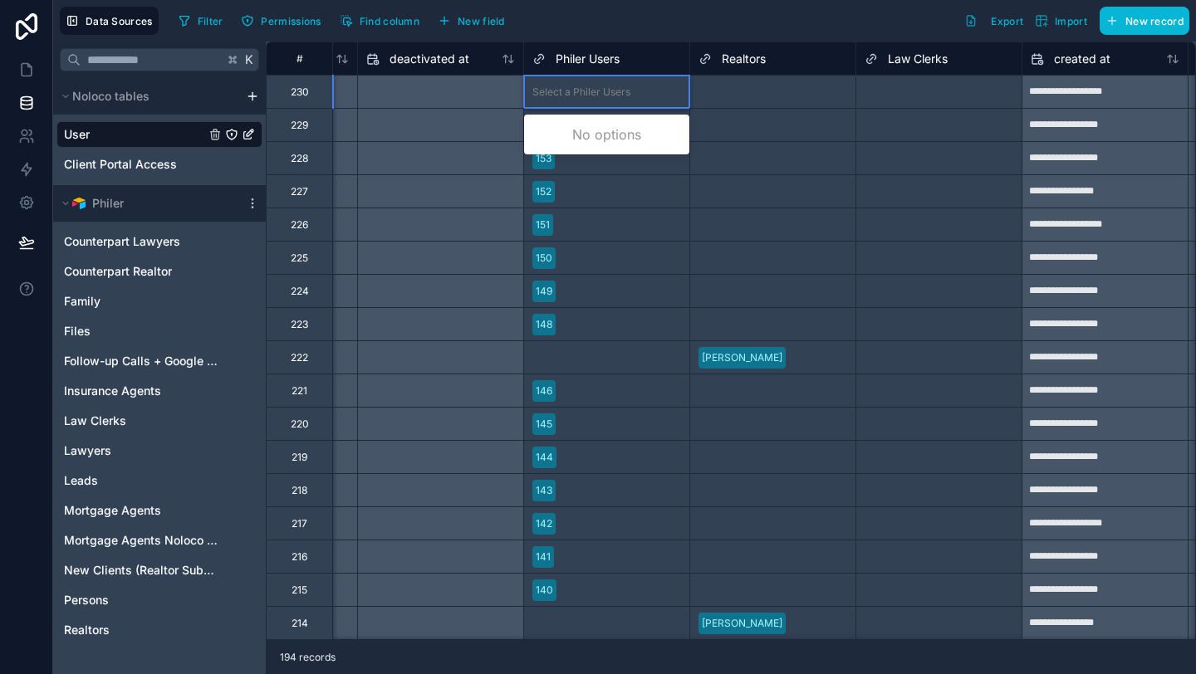
click at [752, 86] on div "Select a Realtors" at bounding box center [738, 92] width 80 height 13
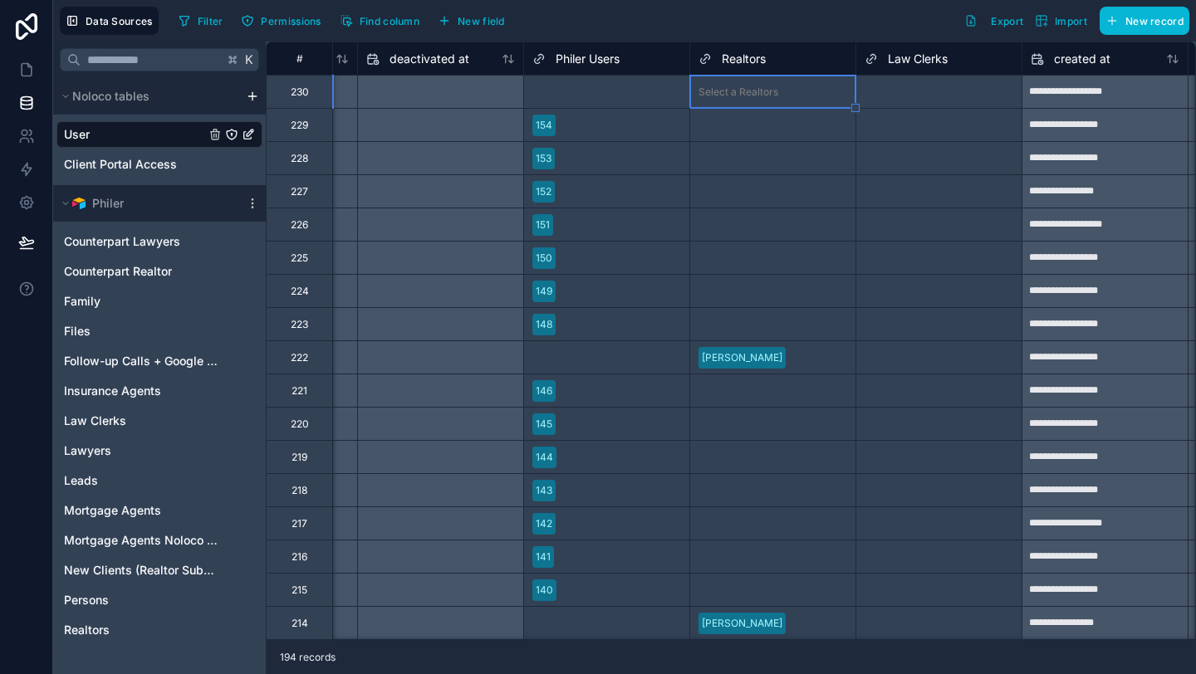
click at [816, 92] on div at bounding box center [816, 92] width 62 height 17
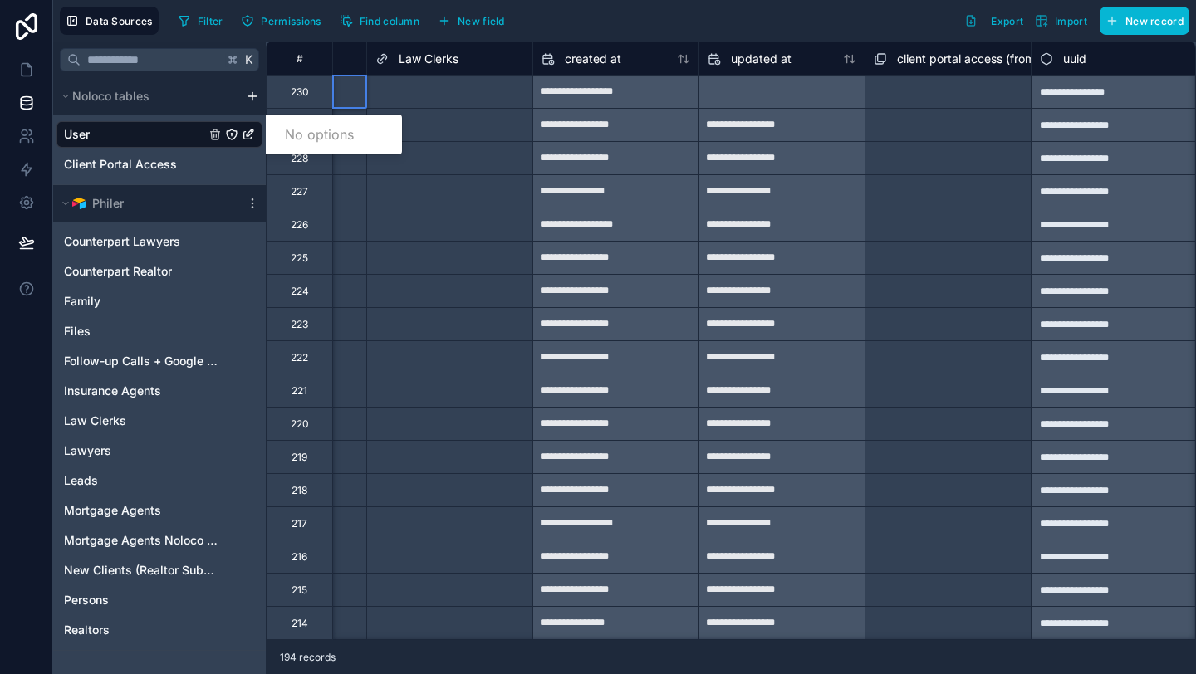
scroll to position [0, 1961]
click at [865, 96] on div "Select a client portal access (from user) collection" at bounding box center [946, 92] width 165 height 32
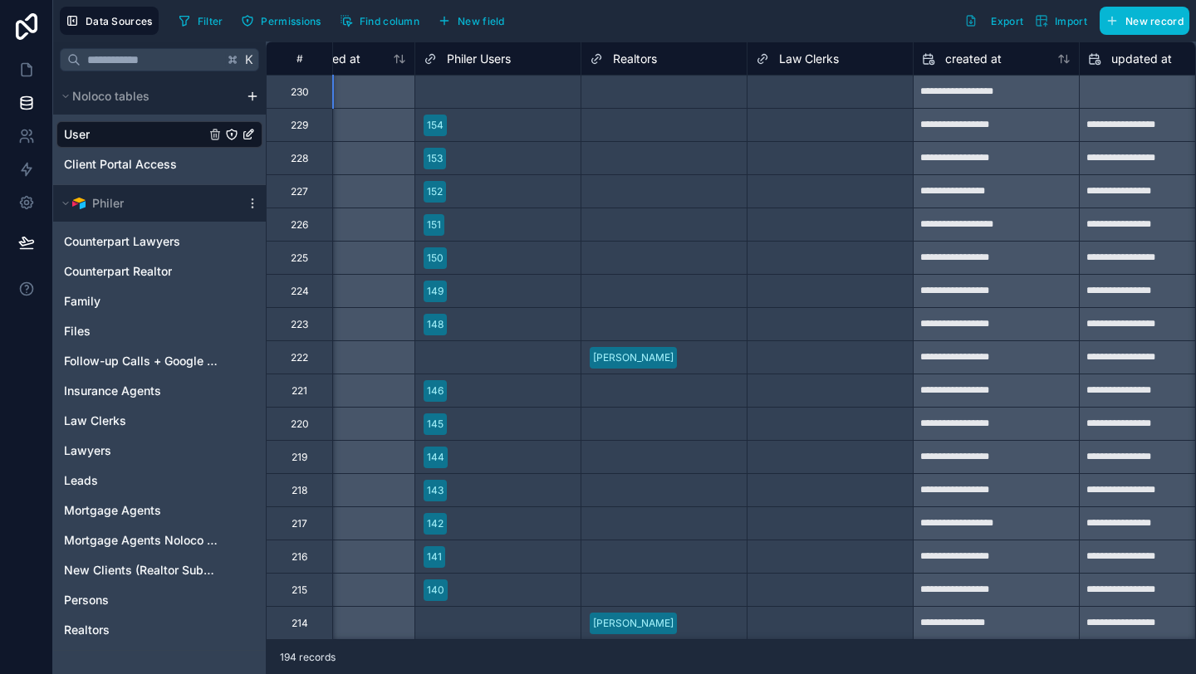
scroll to position [0, 1344]
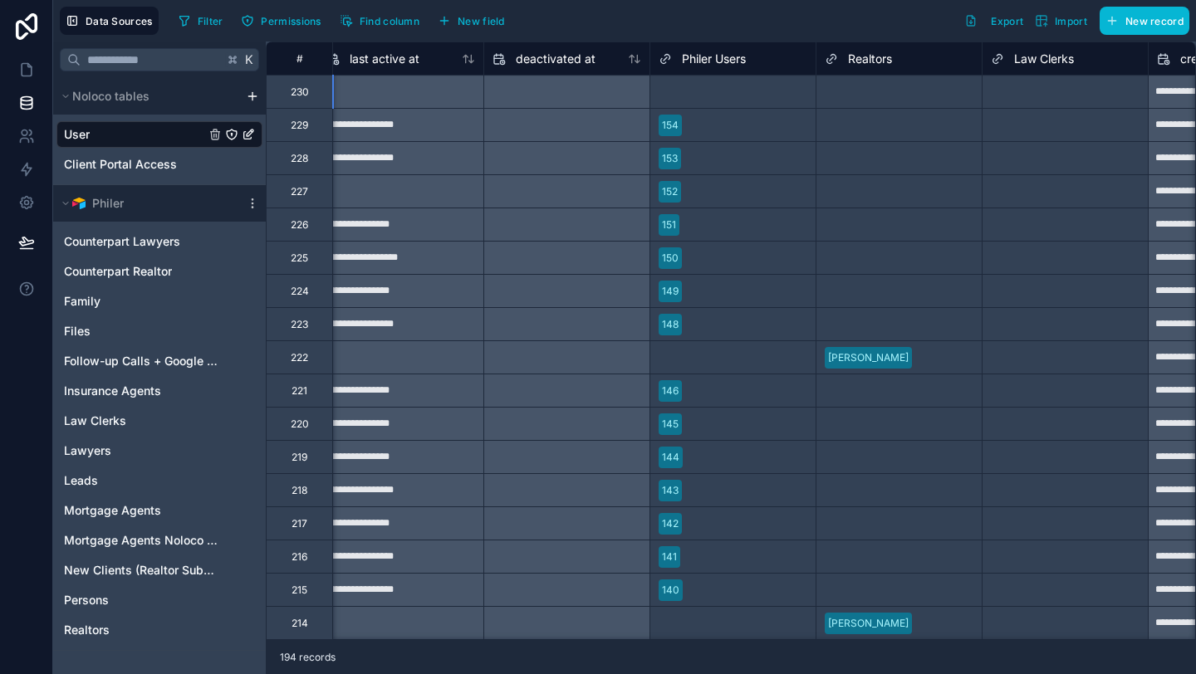
click at [803, 90] on div at bounding box center [785, 92] width 44 height 17
click at [733, 55] on span "Philer Users" at bounding box center [714, 59] width 64 height 17
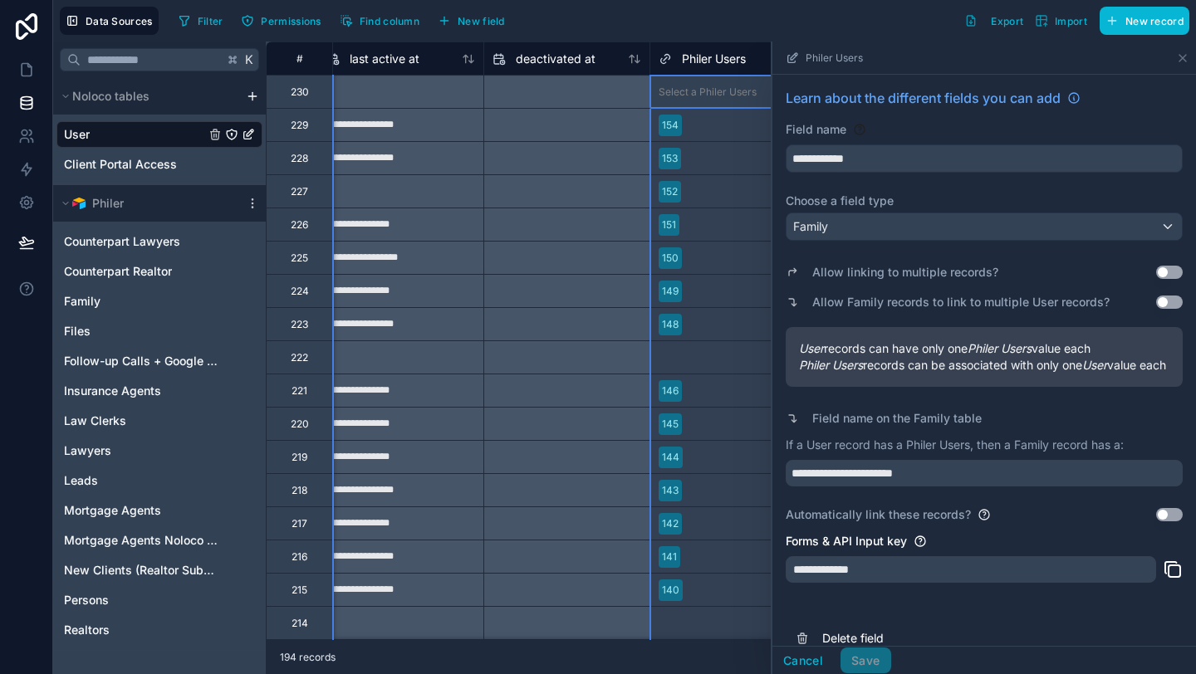
click at [725, 96] on div "Select a Philer Users" at bounding box center [708, 92] width 98 height 13
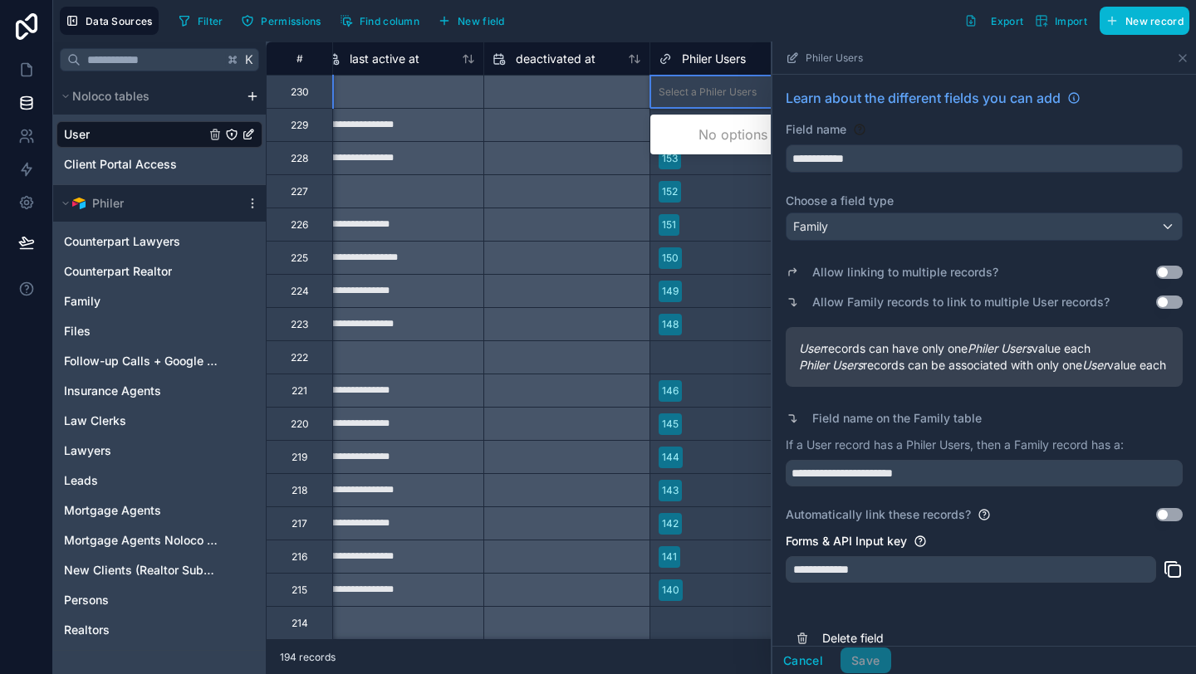
click at [762, 26] on div "Filter Permissions Find column New field Export Import New record" at bounding box center [680, 21] width 1017 height 28
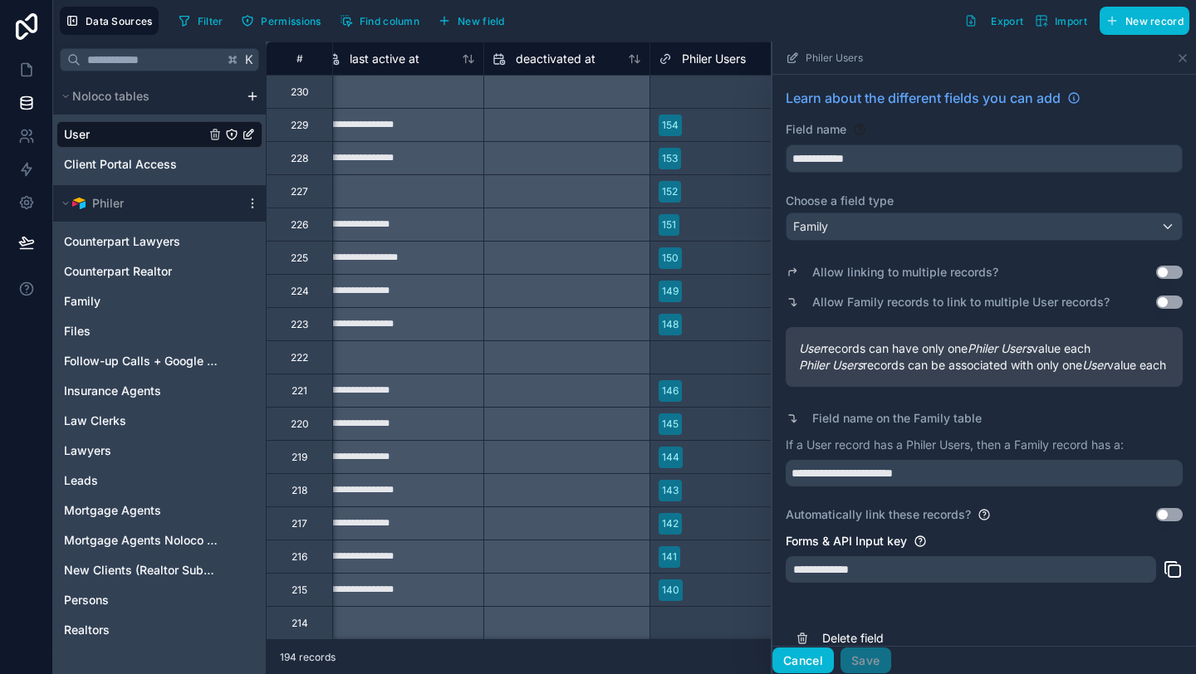
click at [800, 662] on button "Cancel" at bounding box center [802, 661] width 61 height 27
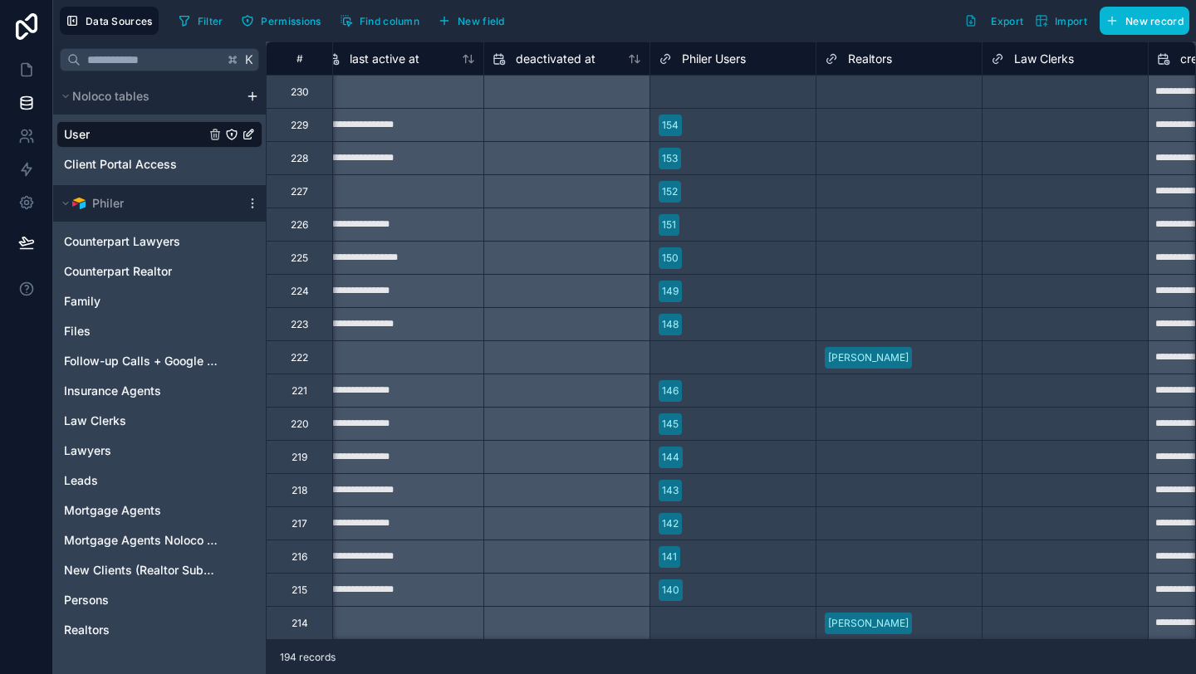
click at [708, 14] on div "Filter Permissions Find column New field Export Import New record" at bounding box center [680, 21] width 1017 height 28
